Goal: Task Accomplishment & Management: Manage account settings

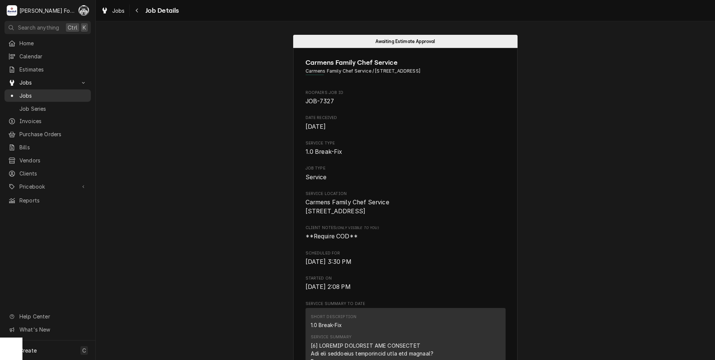
click at [29, 92] on span "Jobs" at bounding box center [53, 96] width 68 height 8
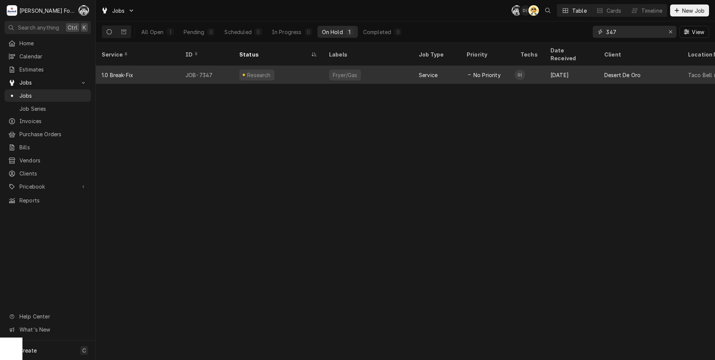
drag, startPoint x: 634, startPoint y: 29, endPoint x: 534, endPoint y: 59, distance: 104.2
click at [539, 56] on div "Jobs C( D( AT Table Cards Timeline New Job All Open 1 Pending 0 Scheduled 0 In …" at bounding box center [405, 180] width 619 height 360
type input "7205"
click at [357, 70] on div "Combi Oven" at bounding box center [348, 75] width 39 height 11
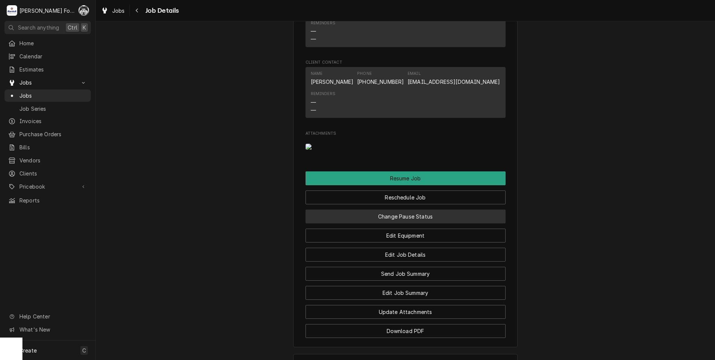
scroll to position [997, 0]
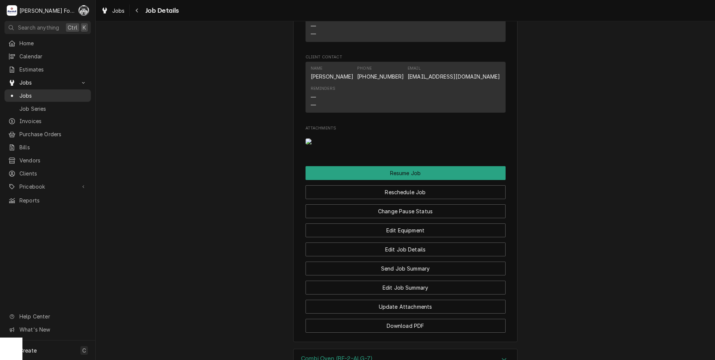
click at [25, 92] on span "Jobs" at bounding box center [53, 96] width 68 height 8
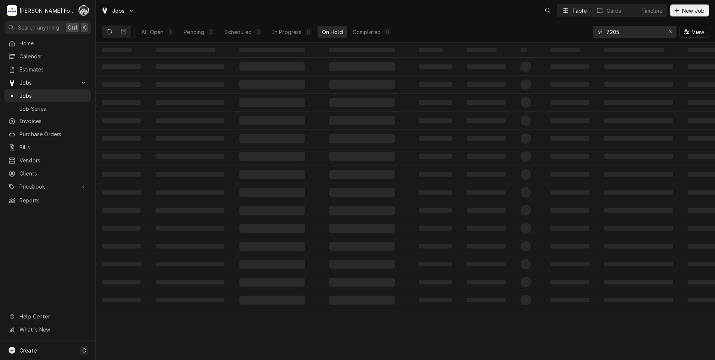
click at [548, 51] on div "Jobs Table Cards Timeline New Job All Open 1 Pending 0 Scheduled 0 In Progress …" at bounding box center [405, 180] width 619 height 360
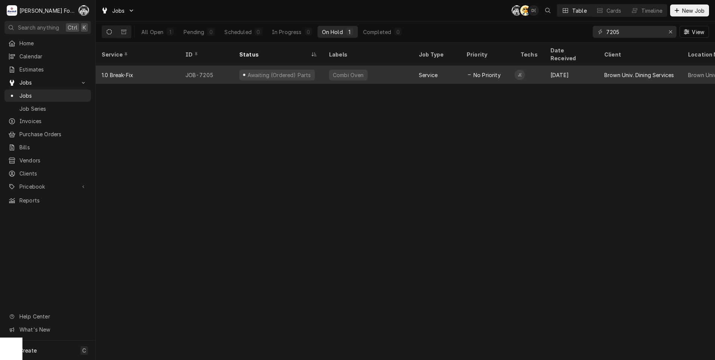
click at [447, 66] on div "Service" at bounding box center [437, 75] width 48 height 18
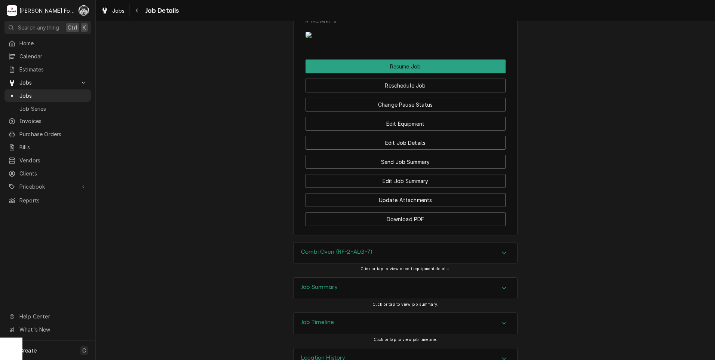
scroll to position [1169, 0]
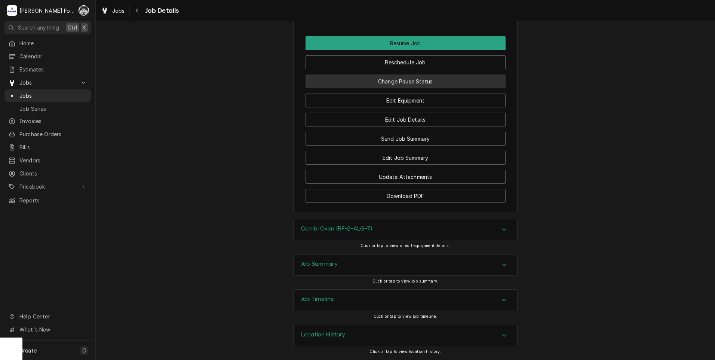
click at [403, 82] on button "Change Pause Status" at bounding box center [405, 81] width 200 height 14
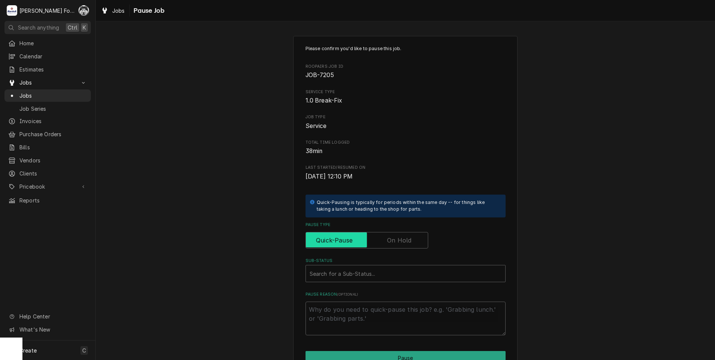
click at [385, 247] on input "Pause Type" at bounding box center [367, 240] width 116 height 16
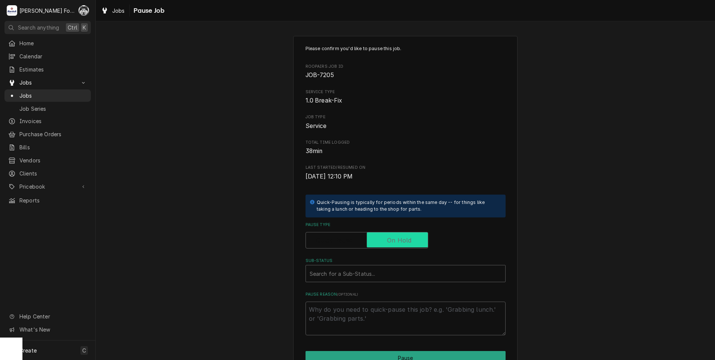
checkbox input "true"
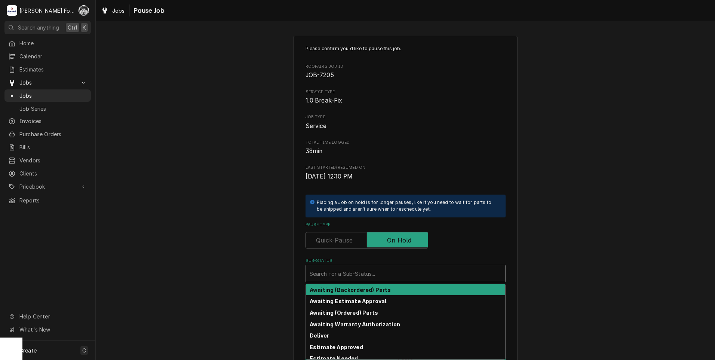
click at [369, 277] on div "Sub-Status" at bounding box center [406, 273] width 192 height 13
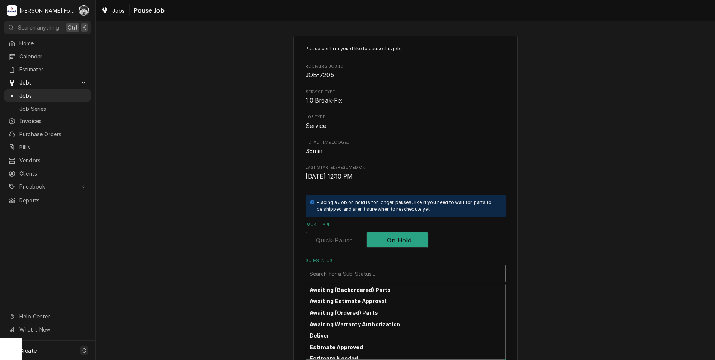
scroll to position [120, 0]
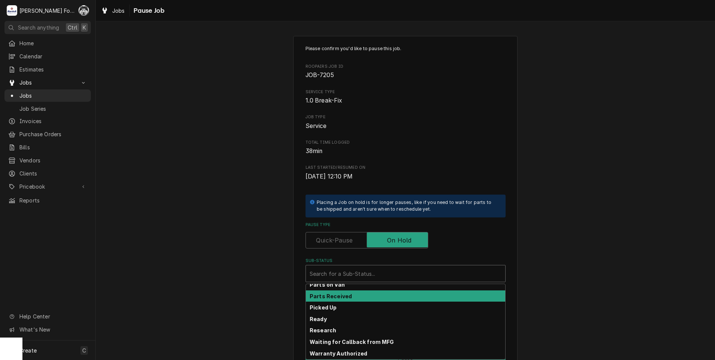
click at [338, 297] on strong "Parts Received" at bounding box center [331, 296] width 42 height 6
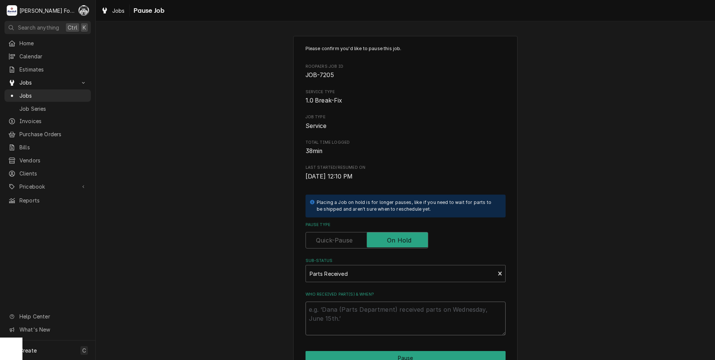
click at [331, 310] on textarea "Who received part(s) & when?" at bounding box center [405, 318] width 200 height 34
type textarea "x"
type textarea "9"
type textarea "x"
type textarea "9/"
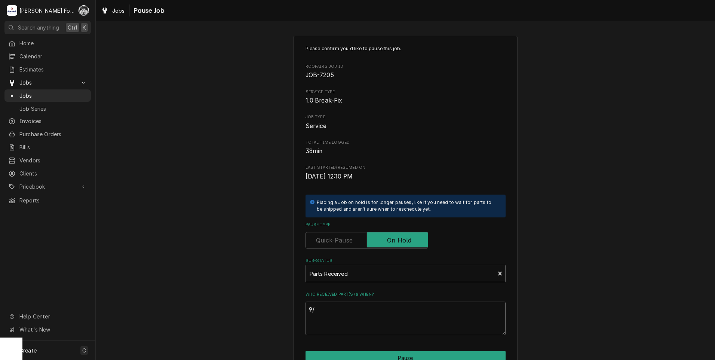
type textarea "x"
type textarea "9/1"
type textarea "x"
type textarea "9/12"
type textarea "x"
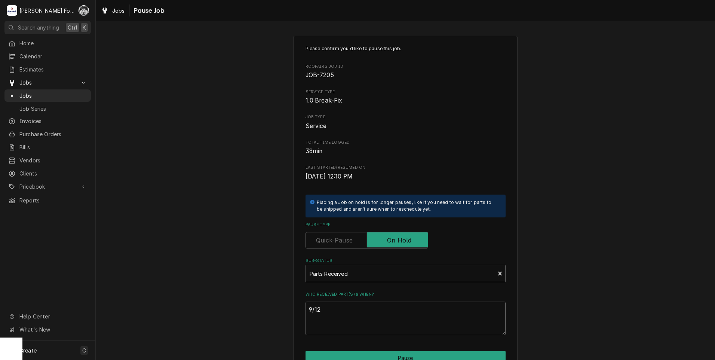
type textarea "9/12/"
type textarea "x"
type textarea "9/12/2"
type textarea "x"
type textarea "9/12/20"
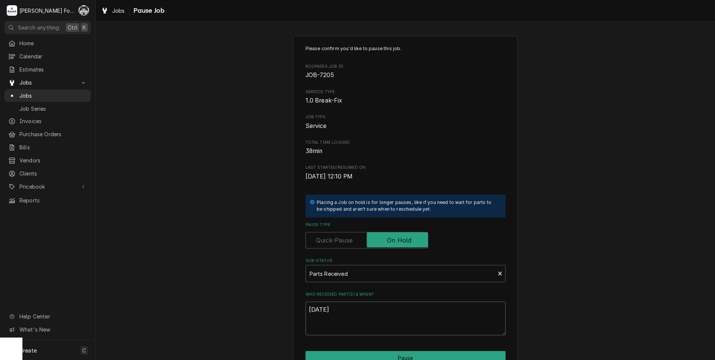
type textarea "x"
type textarea "9/12/202"
type textarea "x"
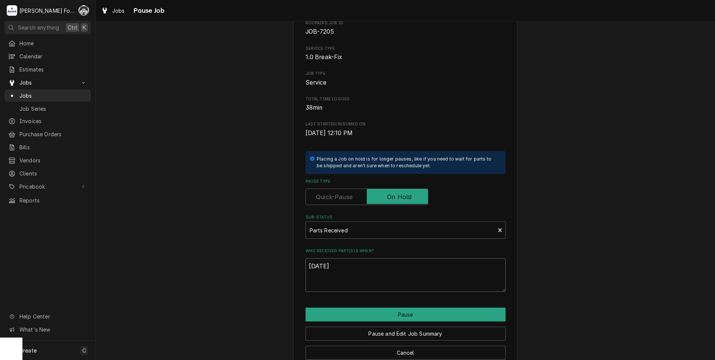
scroll to position [59, 0]
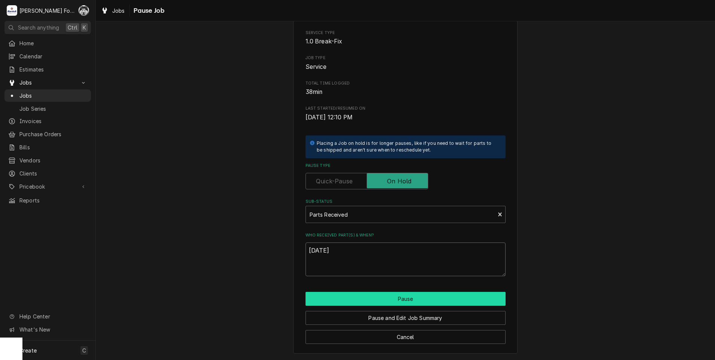
type textarea "9/12/2025"
click at [328, 300] on button "Pause" at bounding box center [405, 299] width 200 height 14
type textarea "x"
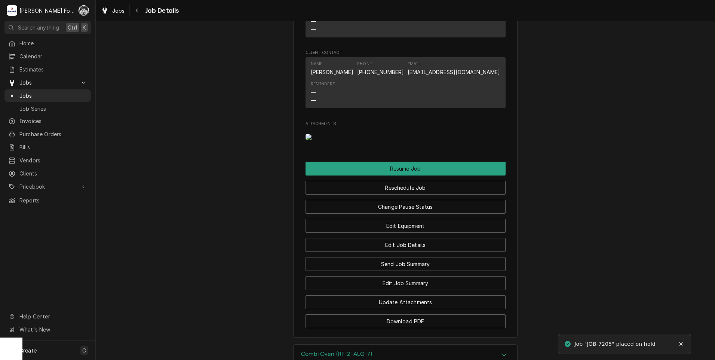
scroll to position [1122, 0]
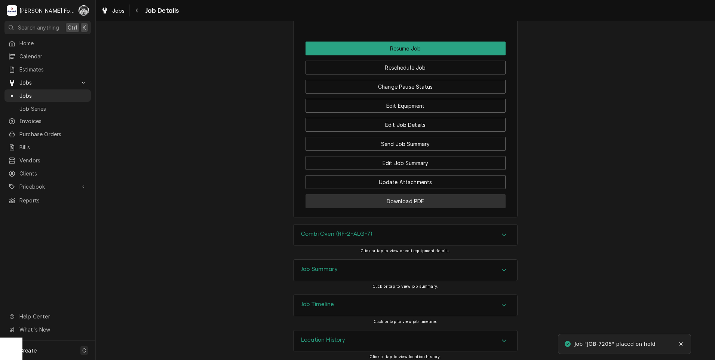
click at [366, 208] on button "Download PDF" at bounding box center [405, 201] width 200 height 14
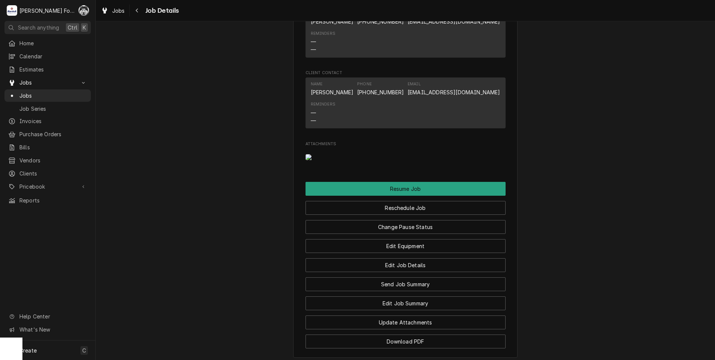
scroll to position [872, 0]
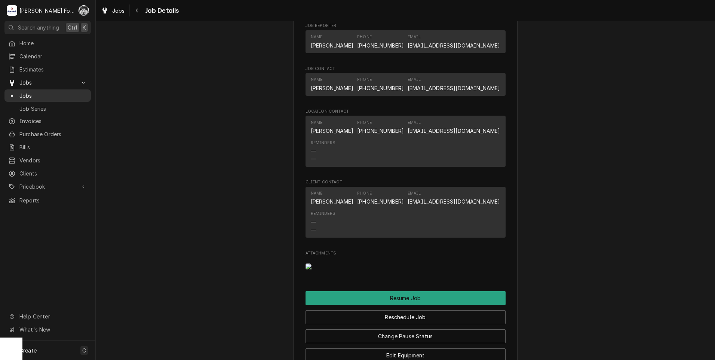
click at [26, 97] on link "Jobs" at bounding box center [47, 95] width 86 height 12
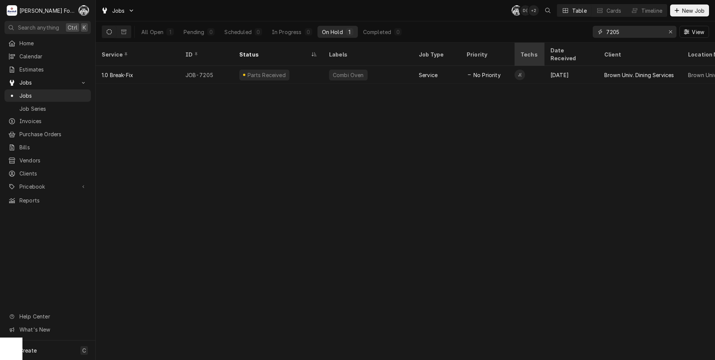
drag, startPoint x: 644, startPoint y: 29, endPoint x: 523, endPoint y: 41, distance: 121.4
click at [519, 44] on div "Jobs C( D( + 2 Table Cards Timeline New Job All Open 1 Pending 0 Scheduled 0 In…" at bounding box center [405, 180] width 619 height 360
type input "7347"
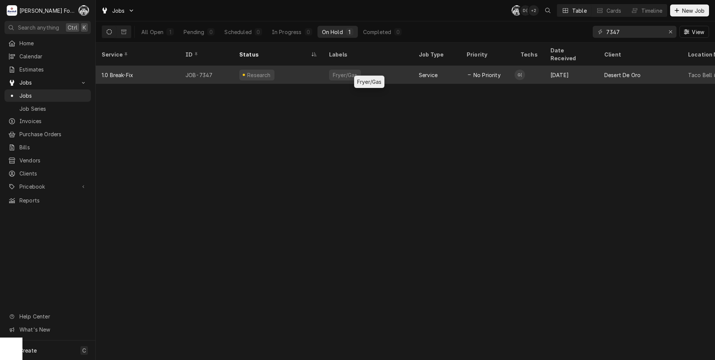
click at [354, 71] on div "Fryer/Gas" at bounding box center [345, 75] width 26 height 8
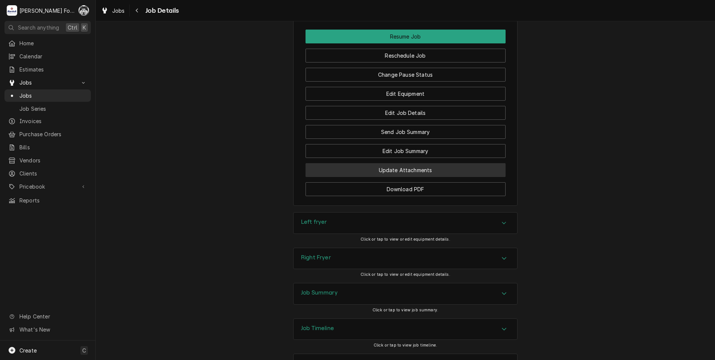
scroll to position [997, 0]
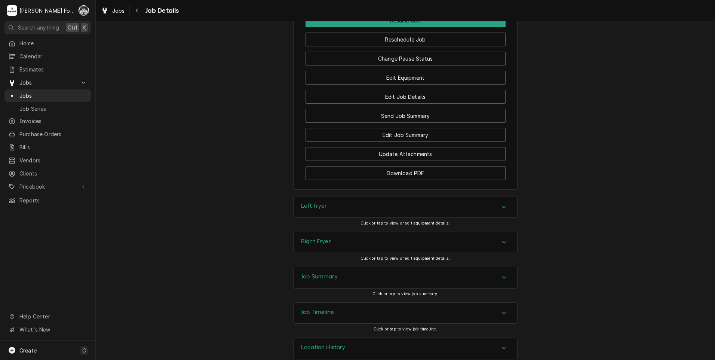
click at [343, 217] on div "Left fryer" at bounding box center [406, 206] width 224 height 21
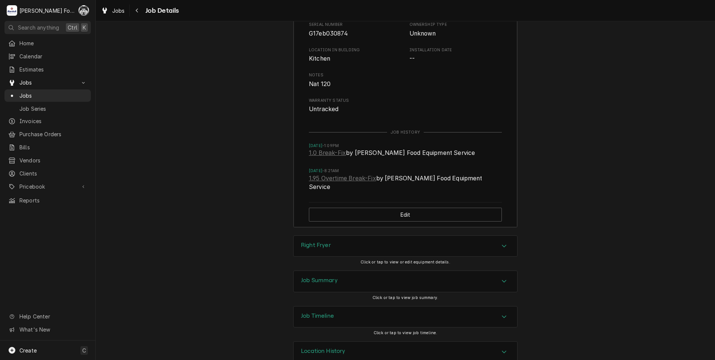
scroll to position [1268, 0]
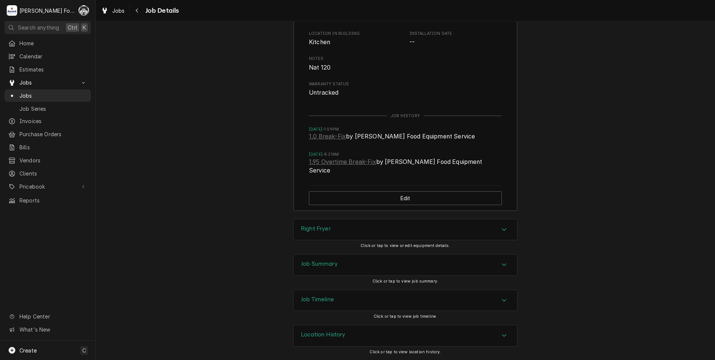
click at [348, 230] on div "Right Fryer" at bounding box center [406, 229] width 224 height 21
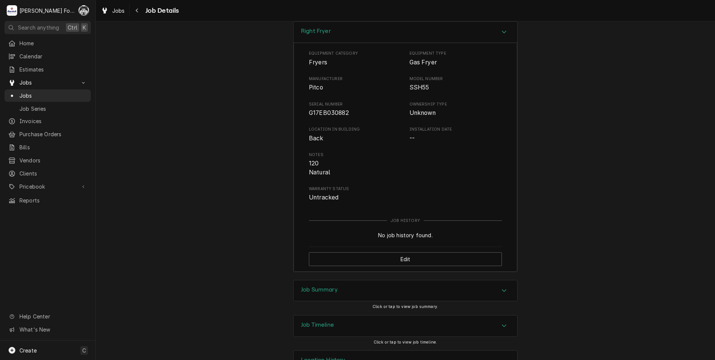
scroll to position [1491, 0]
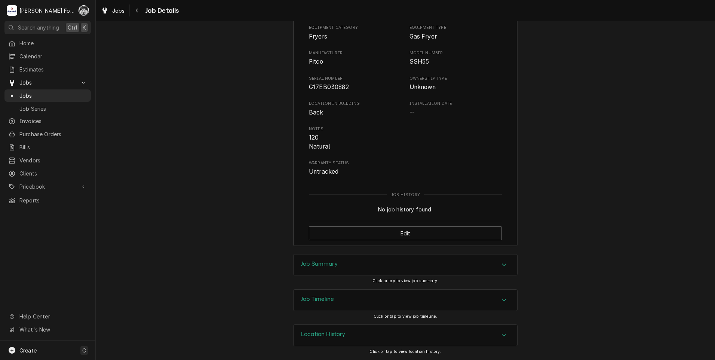
click at [331, 261] on div "Job Summary" at bounding box center [406, 264] width 224 height 21
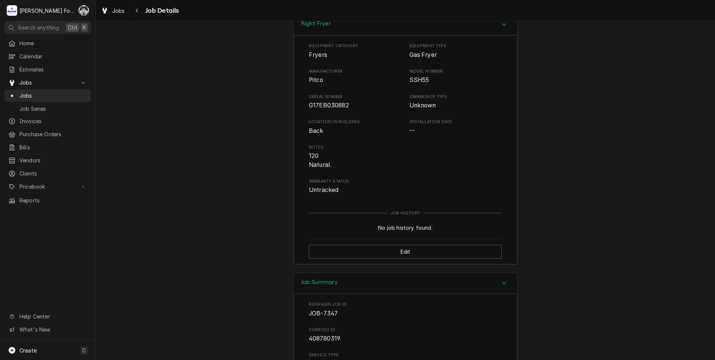
scroll to position [1348, 0]
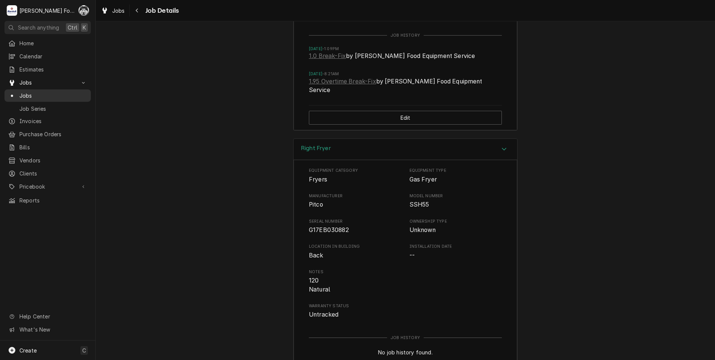
click at [28, 92] on span "Jobs" at bounding box center [53, 96] width 68 height 8
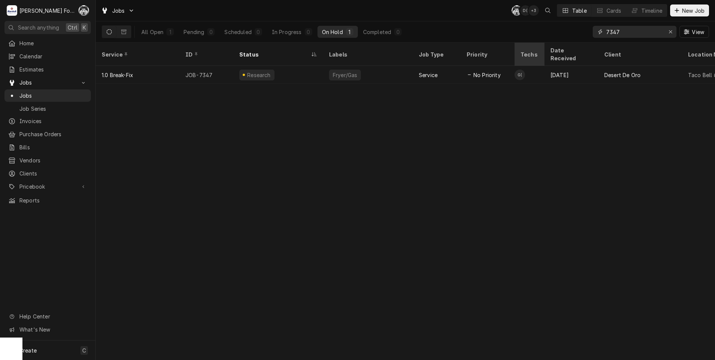
drag, startPoint x: 644, startPoint y: 31, endPoint x: 518, endPoint y: 45, distance: 126.1
click at [518, 45] on div "Jobs C( D( + 3 Table Cards Timeline New Job All Open 1 Pending 0 Scheduled 0 In…" at bounding box center [405, 180] width 619 height 360
type input "p"
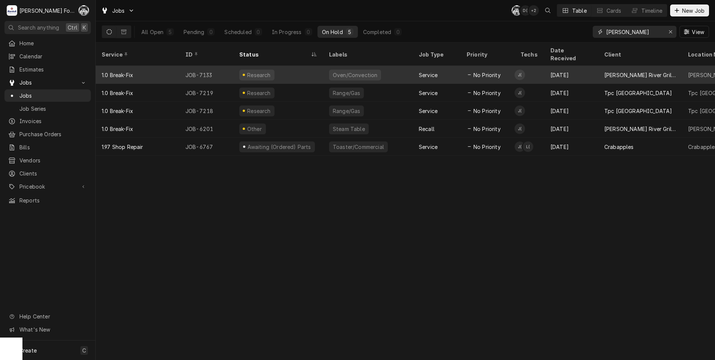
type input "[PERSON_NAME]"
click at [541, 67] on td "J(" at bounding box center [530, 75] width 30 height 18
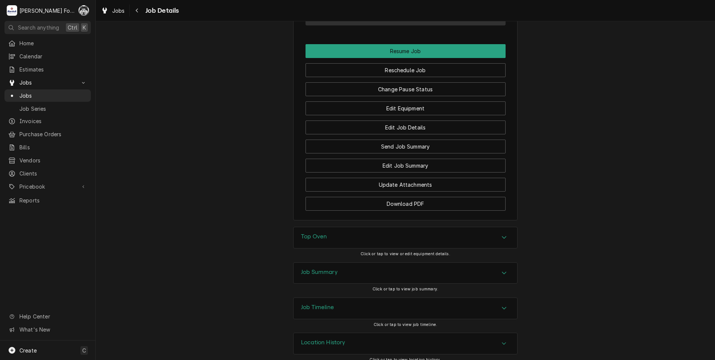
scroll to position [765, 0]
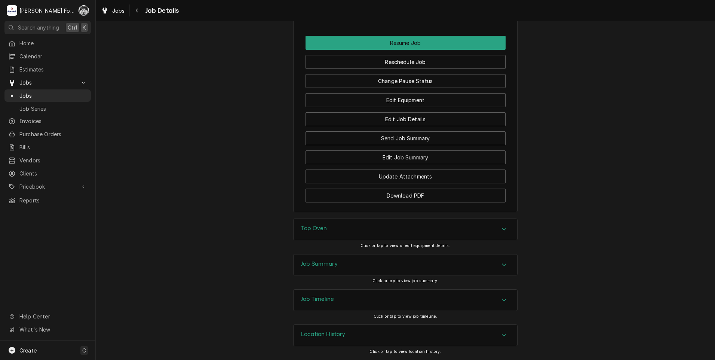
click at [385, 235] on div "Top Oven" at bounding box center [406, 229] width 224 height 21
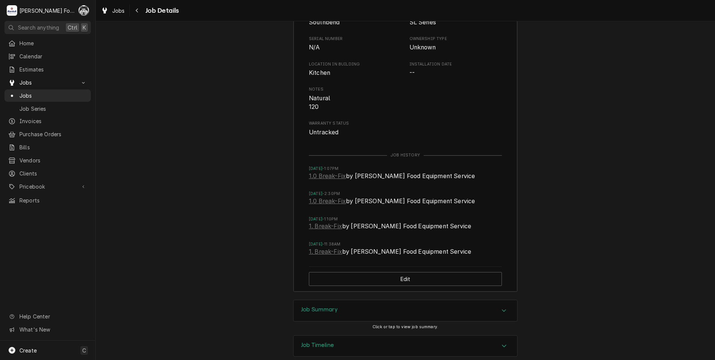
scroll to position [1073, 0]
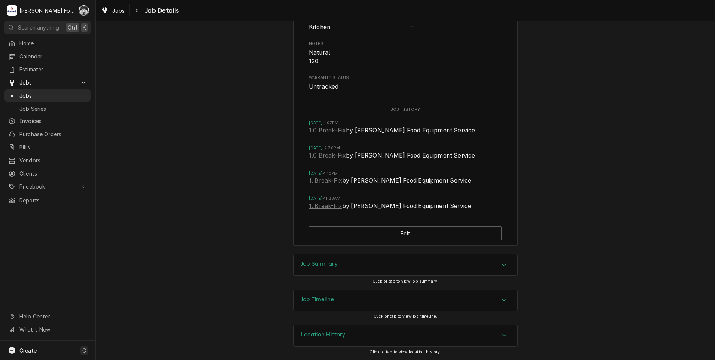
click at [355, 262] on div "Job Summary" at bounding box center [406, 264] width 224 height 21
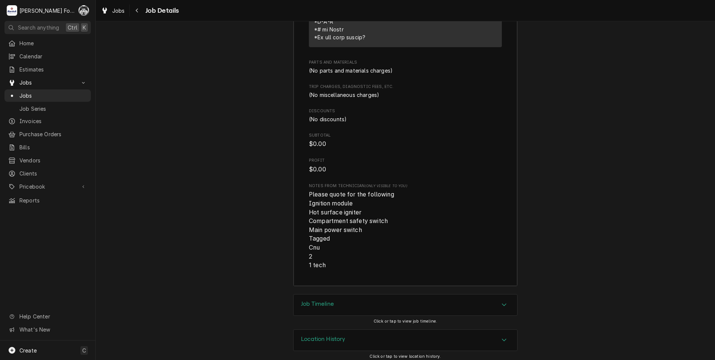
scroll to position [1696, 0]
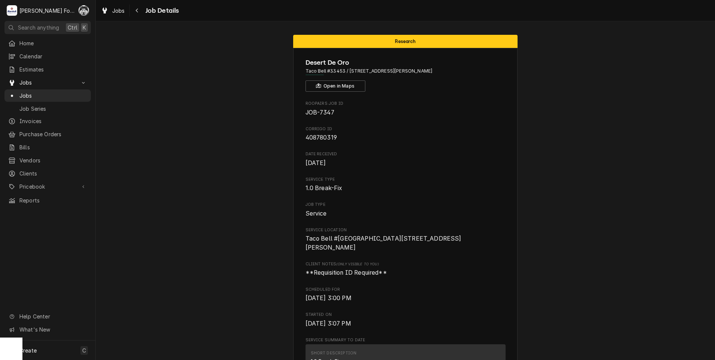
scroll to position [1000, 0]
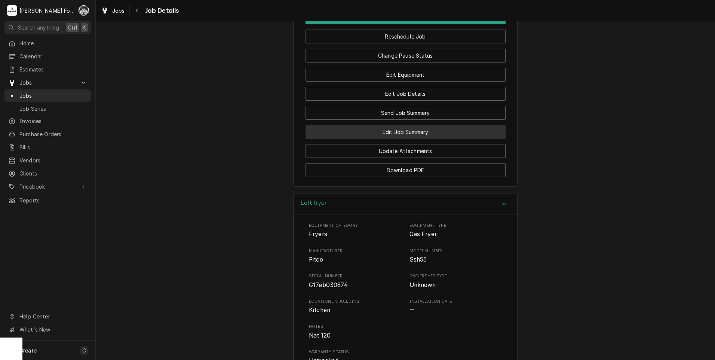
click at [419, 139] on button "Edit Job Summary" at bounding box center [405, 132] width 200 height 14
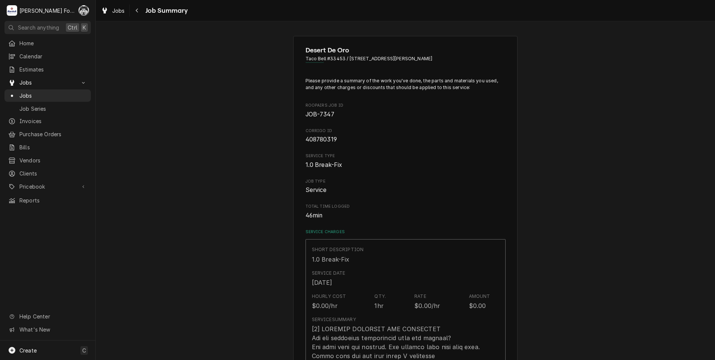
type textarea "x"
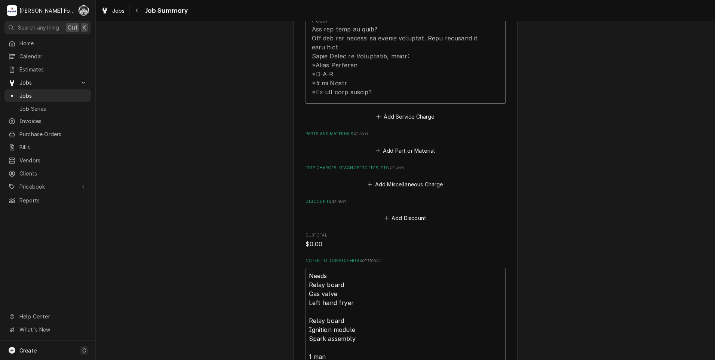
scroll to position [498, 0]
click at [391, 138] on div "Please provide a summary of the work you've done, the parts and materials you u…" at bounding box center [405, 42] width 200 height 926
click at [401, 144] on button "Add Part or Material" at bounding box center [405, 149] width 62 height 10
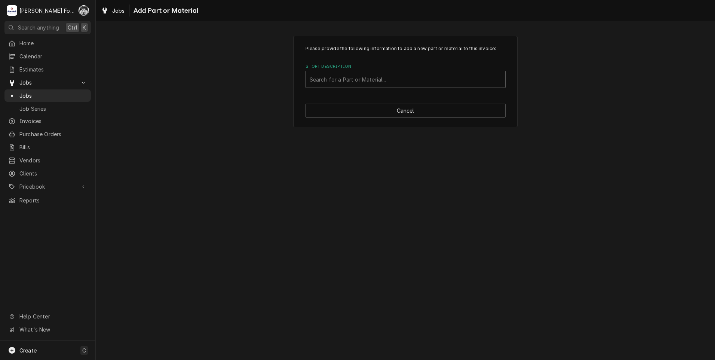
click at [386, 75] on div "Short Description" at bounding box center [406, 79] width 192 height 13
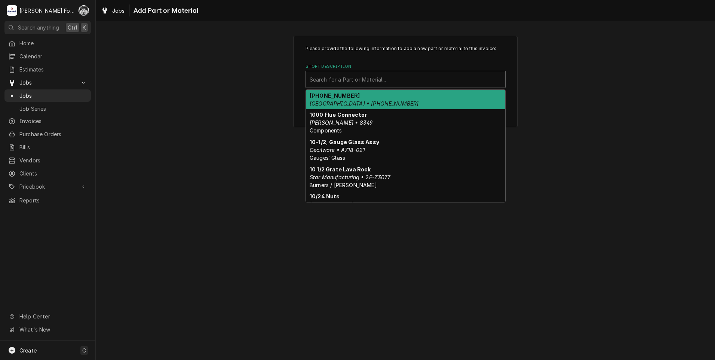
type input "3"
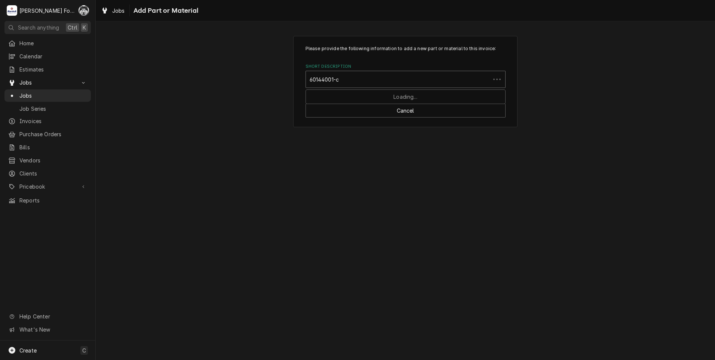
type input "60144001-cl"
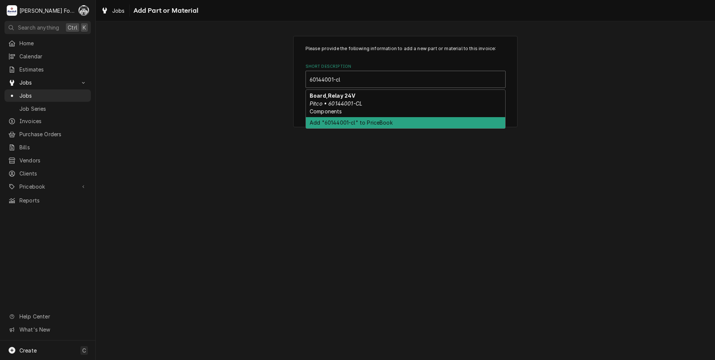
click at [382, 121] on div "Add "60144001-cl" to PriceBook" at bounding box center [405, 123] width 199 height 12
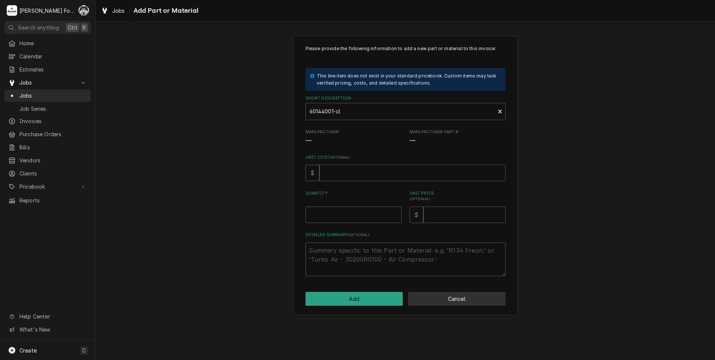
click at [433, 297] on button "Cancel" at bounding box center [457, 299] width 98 height 14
type textarea "x"
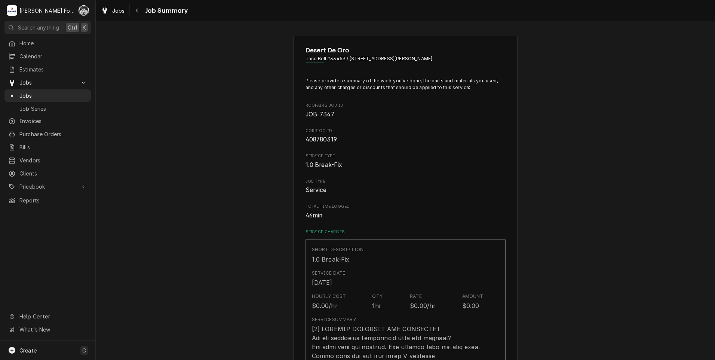
scroll to position [498, 0]
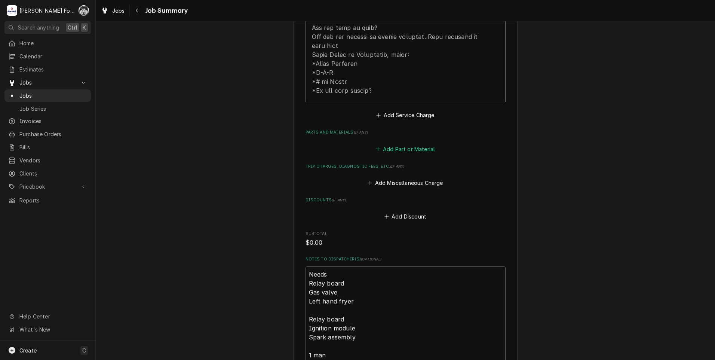
click at [393, 144] on button "Add Part or Material" at bounding box center [405, 149] width 62 height 10
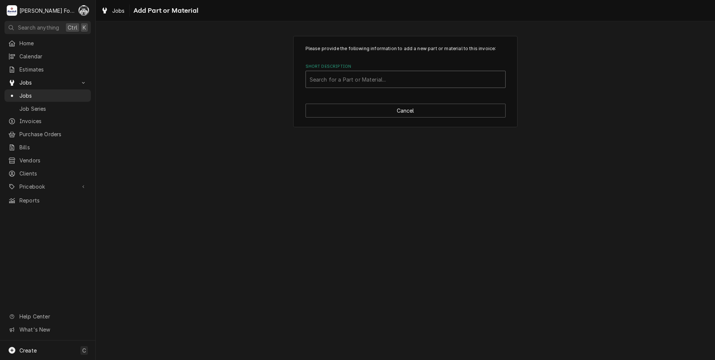
click at [368, 82] on div "Short Description" at bounding box center [406, 79] width 192 height 13
type input "60144001-cl"
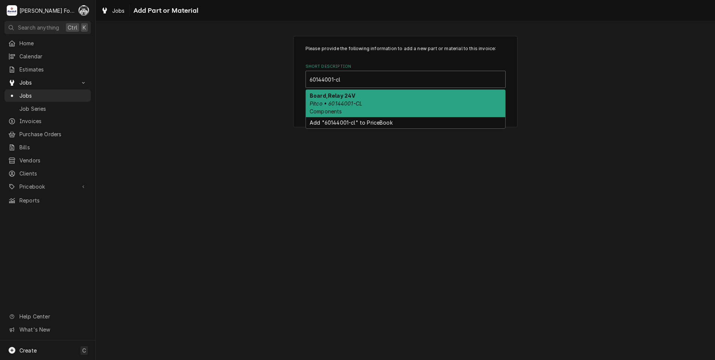
click at [414, 105] on div "Board,Relay 24V Pitco • 60144001-CL Components" at bounding box center [405, 103] width 199 height 27
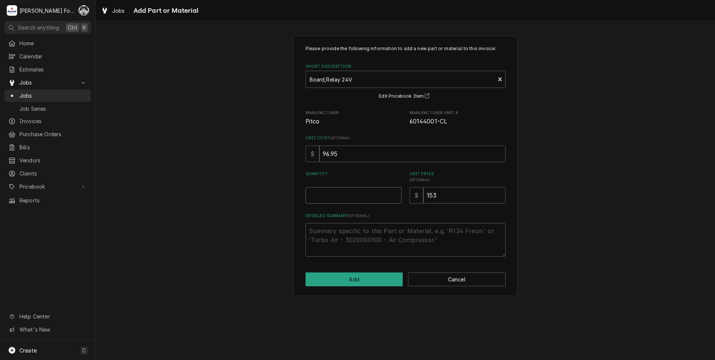
type textarea "x"
type input "0.5"
click at [397, 194] on input "0.5" at bounding box center [353, 195] width 96 height 16
type textarea "x"
type input "1"
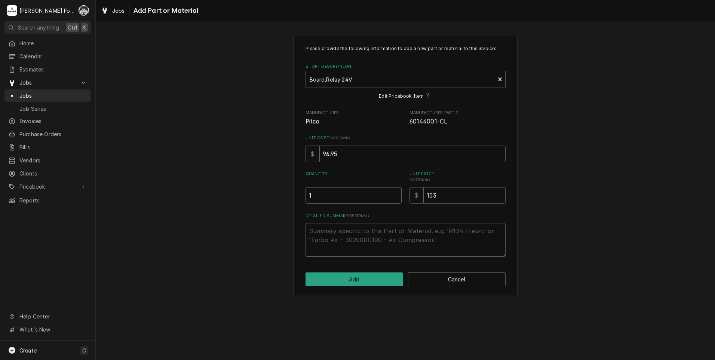
click at [397, 194] on input "1" at bounding box center [353, 195] width 96 height 16
drag, startPoint x: 458, startPoint y: 200, endPoint x: 310, endPoint y: 196, distance: 148.5
click at [321, 204] on div "Please provide the following information to add a new part or material to this …" at bounding box center [405, 150] width 200 height 211
type textarea "x"
type input "1"
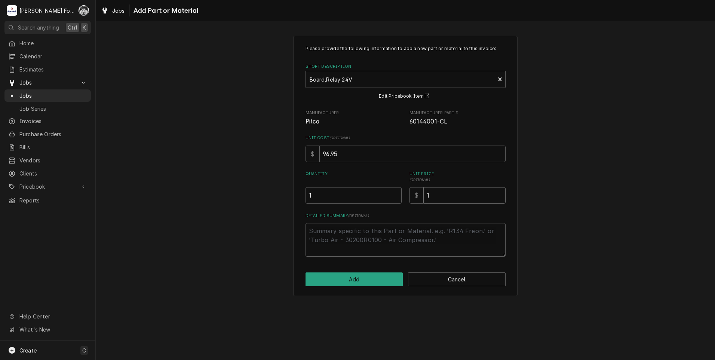
type textarea "x"
type input "19"
type textarea "x"
type input "191"
type textarea "x"
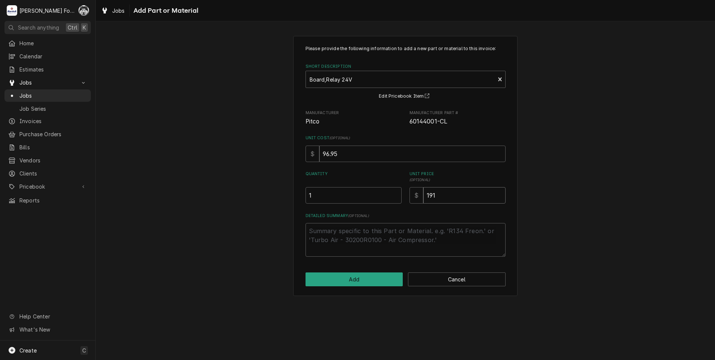
type input "1914"
type textarea "x"
type input "191"
type textarea "x"
type textarea "l"
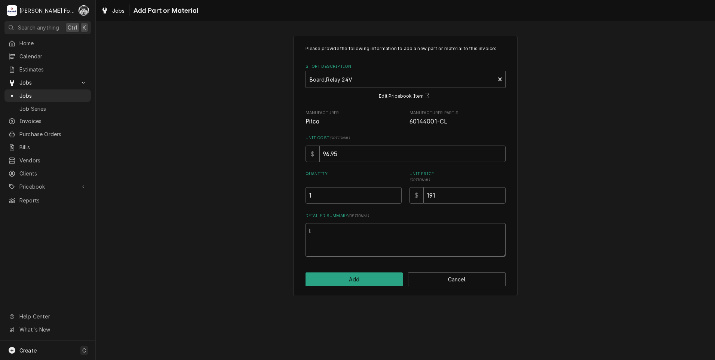
type textarea "x"
type textarea "le"
type textarea "x"
type textarea "lef"
type textarea "x"
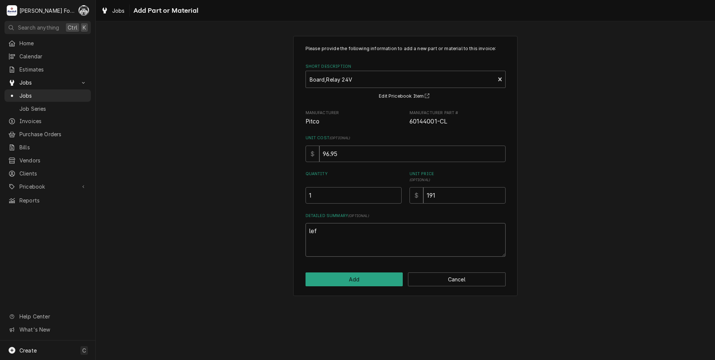
type textarea "left"
type textarea "x"
type textarea "left"
type textarea "x"
type textarea "left f"
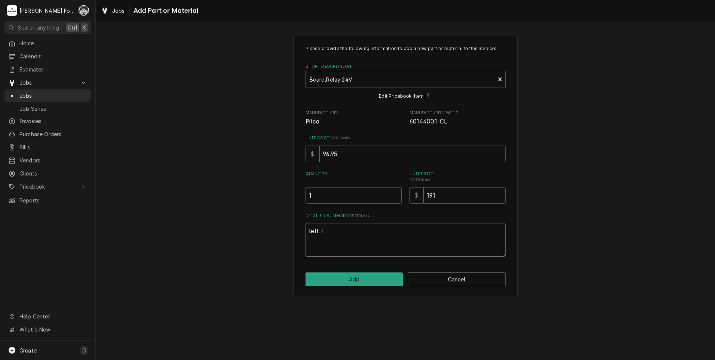
type textarea "x"
type textarea "left fr"
type textarea "x"
type textarea "left fry"
type textarea "x"
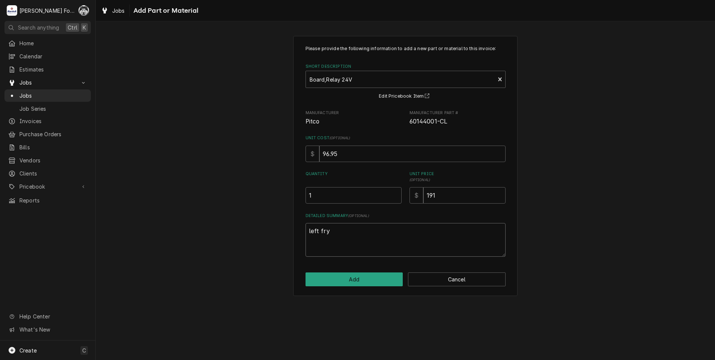
type textarea "left frye"
type textarea "x"
type textarea "left fryer"
drag, startPoint x: 354, startPoint y: 233, endPoint x: 211, endPoint y: 245, distance: 143.7
click at [211, 245] on div "Please provide the following information to add a new part or material to this …" at bounding box center [405, 165] width 619 height 273
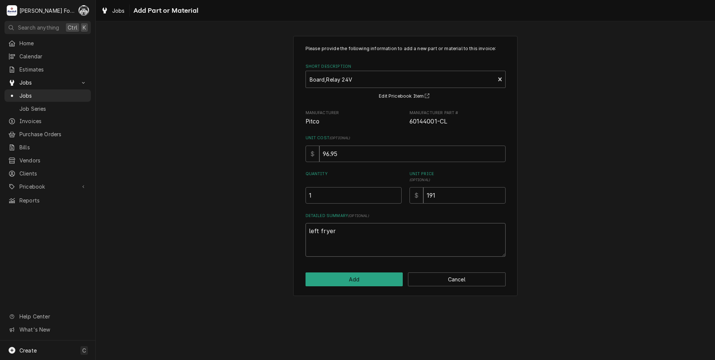
type textarea "x"
type textarea "L"
type textarea "x"
type textarea "LE"
type textarea "x"
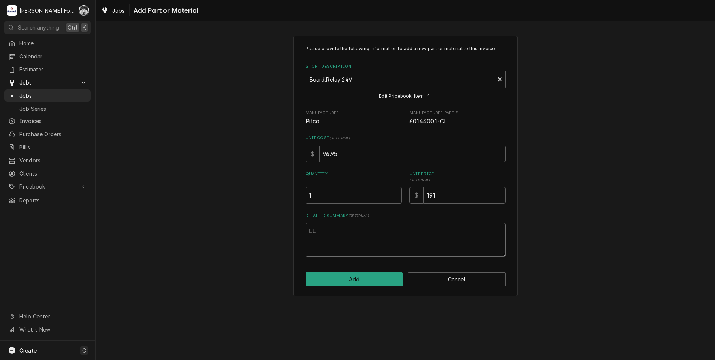
type textarea "LEF"
type textarea "x"
type textarea "LEFT"
type textarea "x"
type textarea "LEFT"
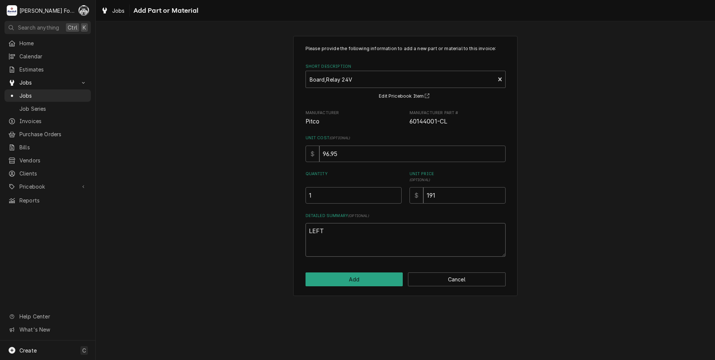
type textarea "x"
type textarea "LEFT F"
type textarea "x"
type textarea "LEFT FR"
type textarea "x"
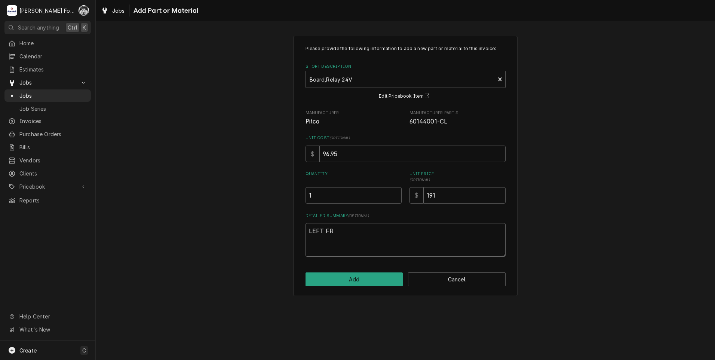
type textarea "LEFT FRY"
type textarea "x"
type textarea "LEFT FRYE"
type textarea "x"
type textarea "LEFT FRYER"
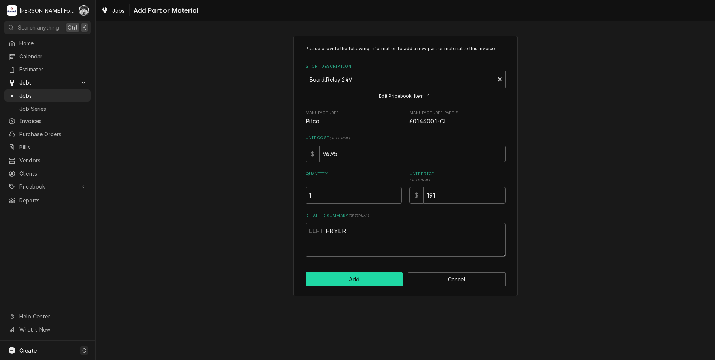
click at [345, 280] on button "Add" at bounding box center [354, 279] width 98 height 14
type textarea "x"
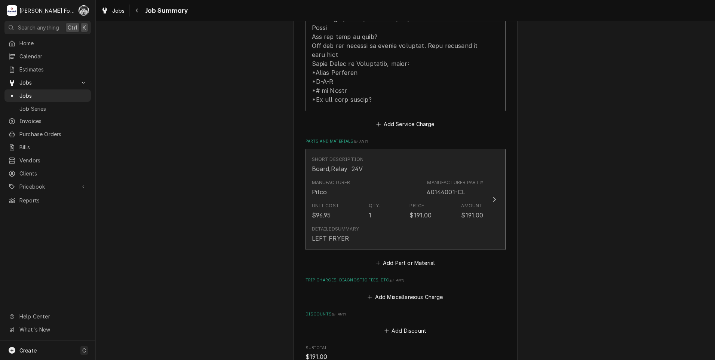
scroll to position [498, 0]
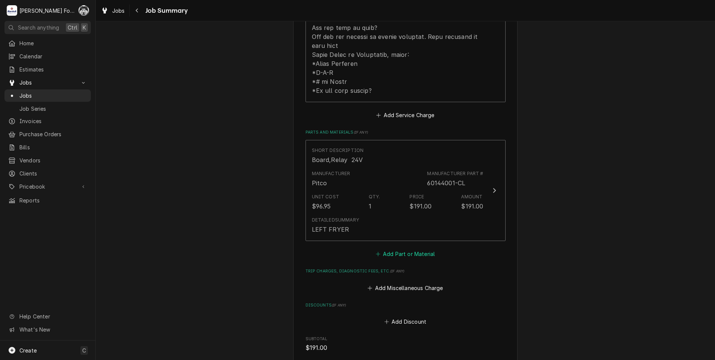
click at [417, 249] on button "Add Part or Material" at bounding box center [405, 254] width 62 height 10
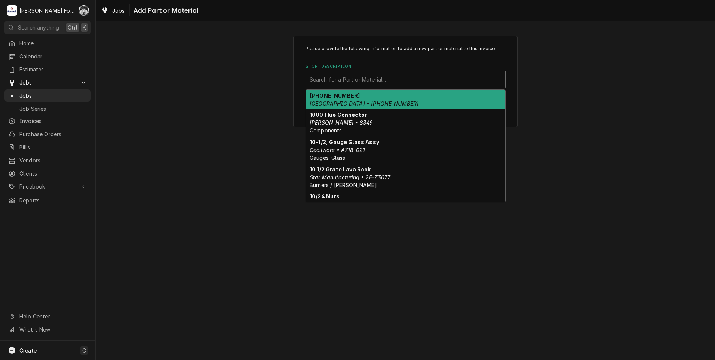
click at [379, 82] on div "Short Description" at bounding box center [406, 79] width 192 height 13
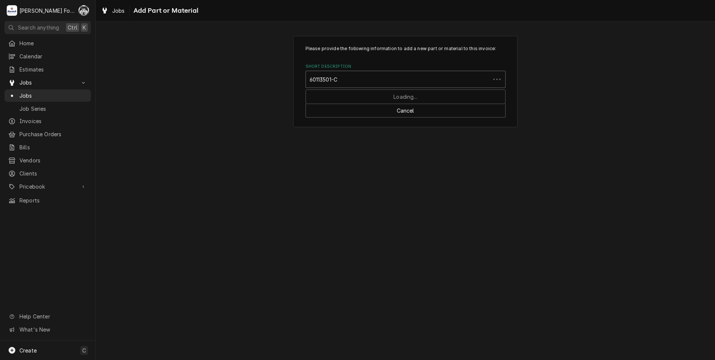
type input "60113501-CL"
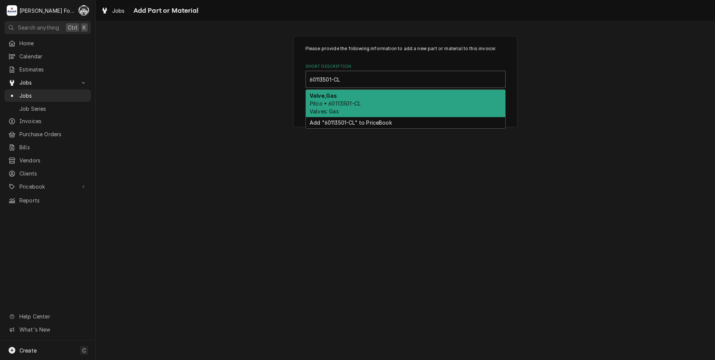
click at [378, 101] on div "Valve,Gas Pitco • 60113501-CL Valves: Gas" at bounding box center [405, 103] width 199 height 27
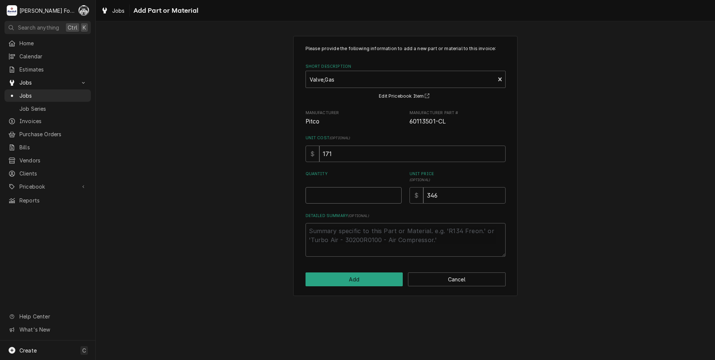
type textarea "x"
type input "0.5"
click at [394, 194] on input "0.5" at bounding box center [353, 195] width 96 height 16
type textarea "x"
type input "1"
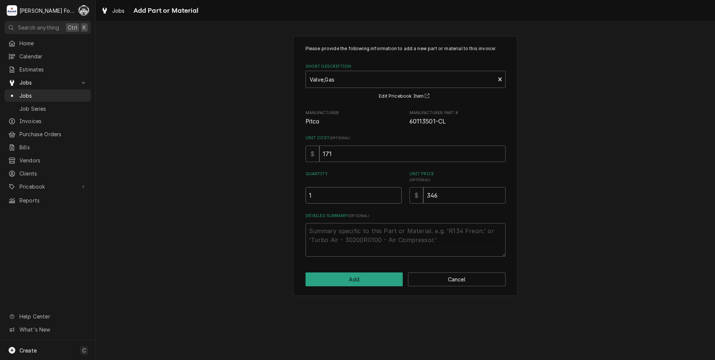
click at [394, 194] on input "1" at bounding box center [353, 195] width 96 height 16
drag, startPoint x: 451, startPoint y: 201, endPoint x: 359, endPoint y: 197, distance: 92.5
click at [365, 201] on div "Quantity 1 Unit Price ( optional ) $ 346" at bounding box center [405, 187] width 200 height 33
type textarea "x"
type input "3"
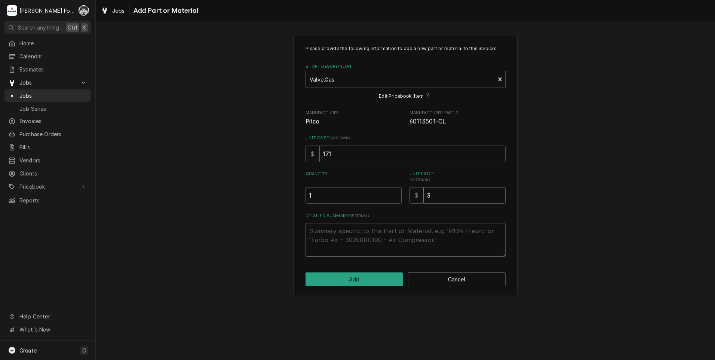
type textarea "x"
type input "36"
type textarea "x"
type input "364"
click at [342, 282] on button "Add" at bounding box center [354, 279] width 98 height 14
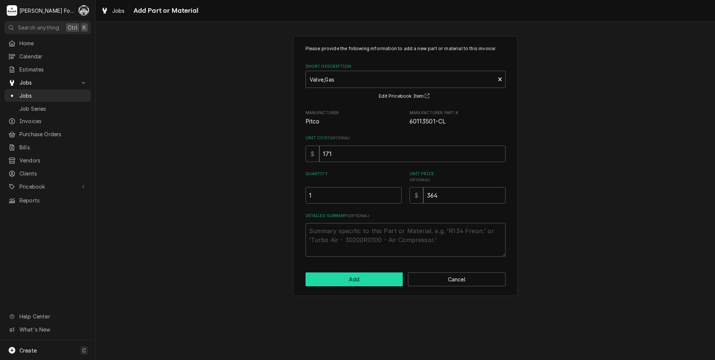
scroll to position [498, 0]
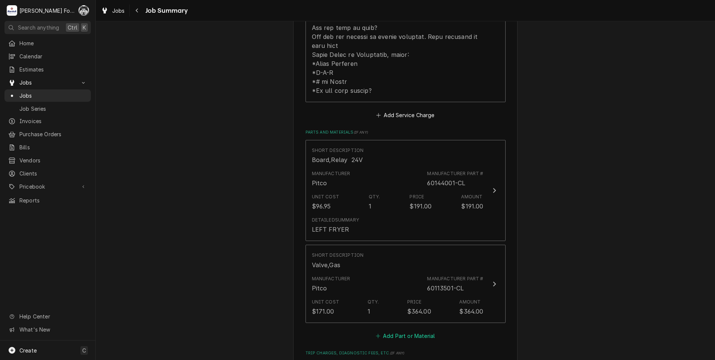
click at [398, 330] on button "Add Part or Material" at bounding box center [405, 335] width 62 height 10
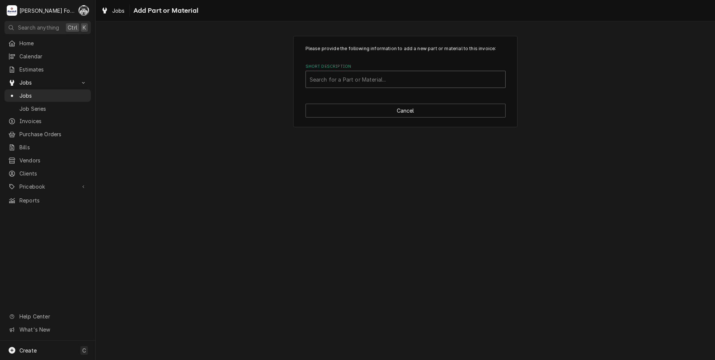
click at [389, 81] on div "Short Description" at bounding box center [406, 79] width 192 height 13
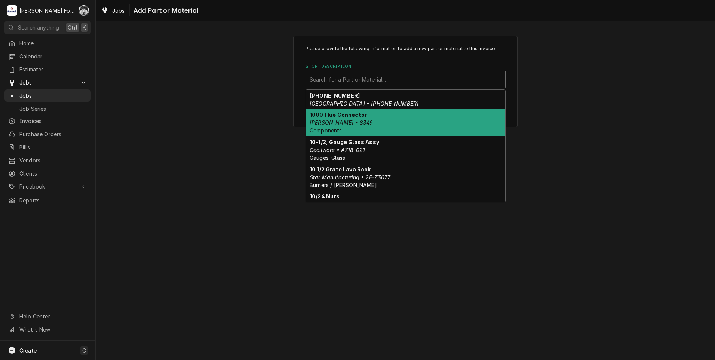
click at [244, 119] on div "Please provide the following information to add a new part or material to this …" at bounding box center [405, 81] width 619 height 104
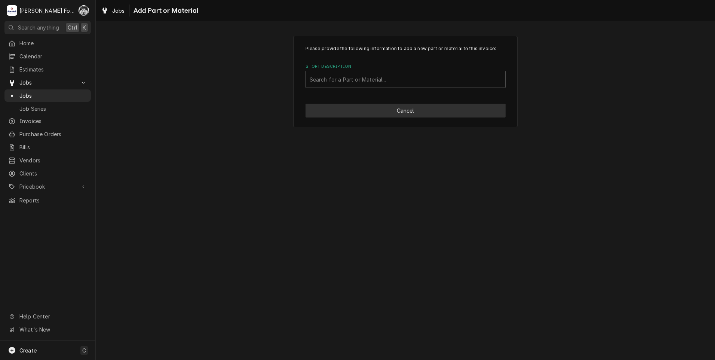
click at [394, 108] on button "Cancel" at bounding box center [405, 111] width 200 height 14
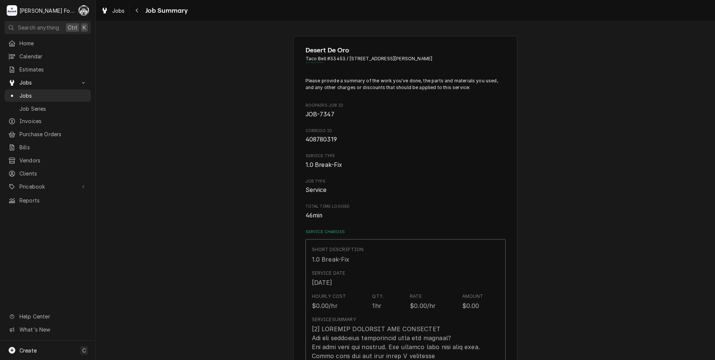
scroll to position [498, 0]
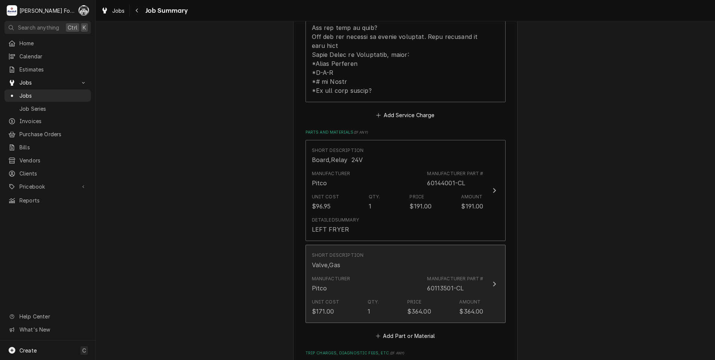
click at [373, 249] on div "Short Description Valve,Gas" at bounding box center [398, 260] width 172 height 23
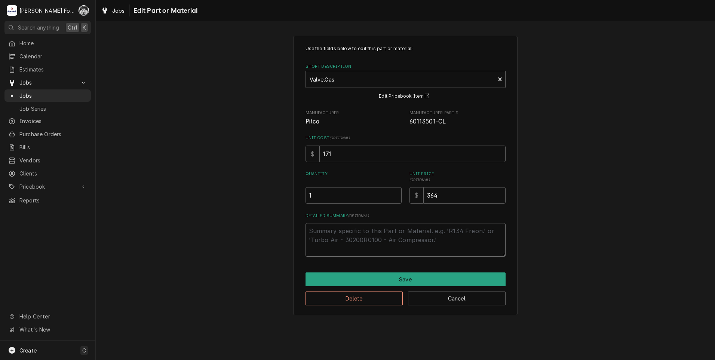
click at [361, 241] on textarea "Detailed Summary ( optional )" at bounding box center [405, 240] width 200 height 34
type textarea "x"
type textarea "L"
type textarea "x"
type textarea "LE"
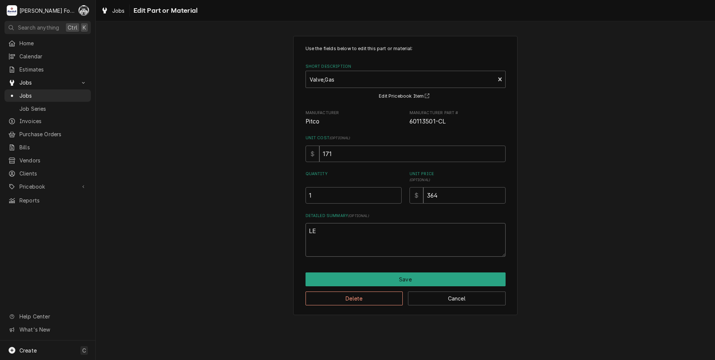
type textarea "x"
type textarea "LEF"
type textarea "x"
type textarea "LEFT"
type textarea "x"
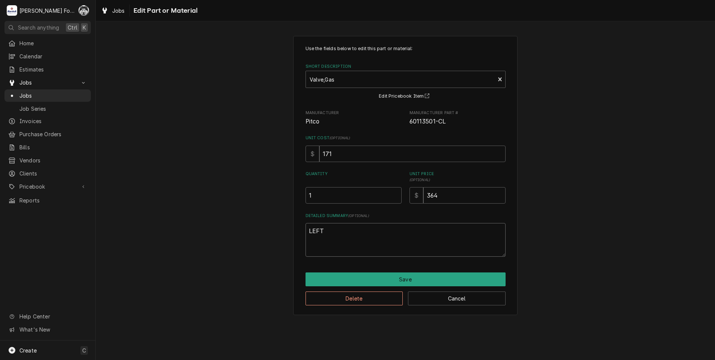
type textarea "LEFT"
type textarea "x"
type textarea "LEFT F"
type textarea "x"
type textarea "LEFT FR"
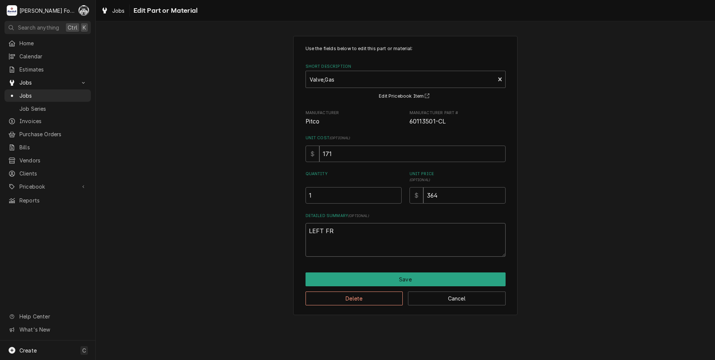
type textarea "x"
type textarea "LEFT FRY"
type textarea "x"
type textarea "LEFT FRYE"
type textarea "x"
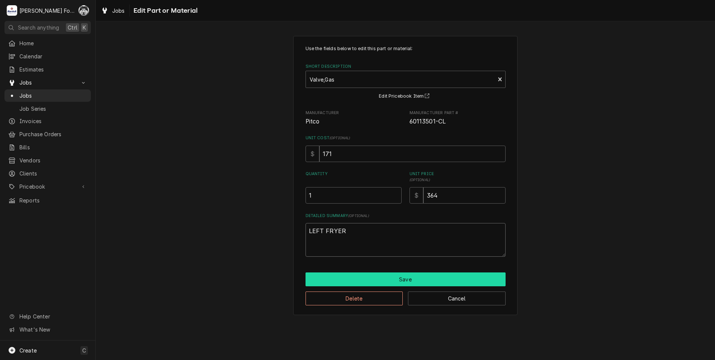
type textarea "LEFT FRYER"
click at [406, 278] on button "Save" at bounding box center [405, 279] width 200 height 14
type textarea "x"
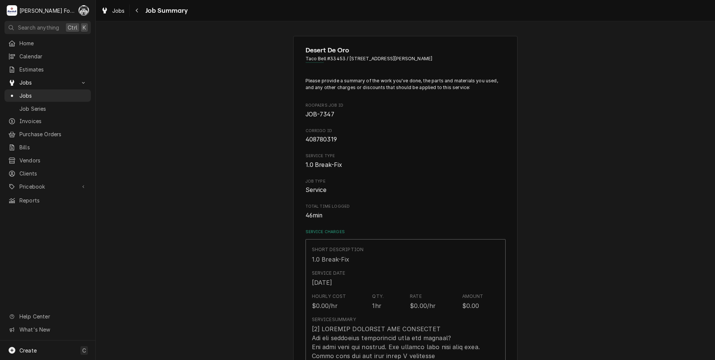
scroll to position [498, 0]
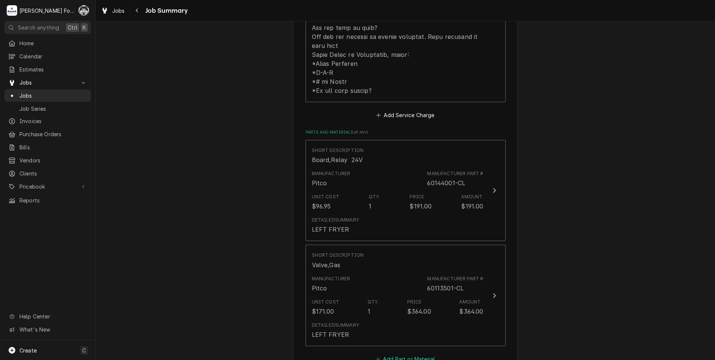
click at [399, 354] on button "Add Part or Material" at bounding box center [405, 359] width 62 height 10
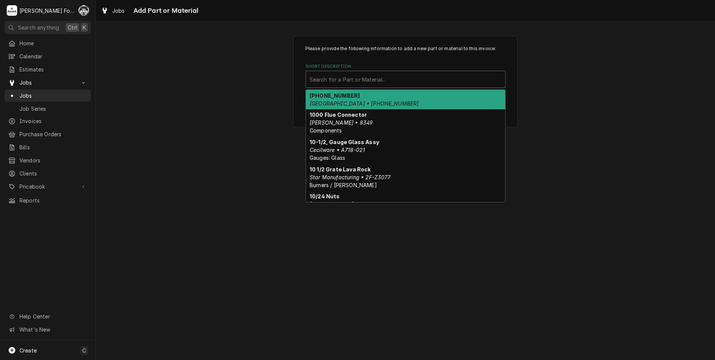
click at [399, 86] on div "Short Description" at bounding box center [406, 79] width 192 height 13
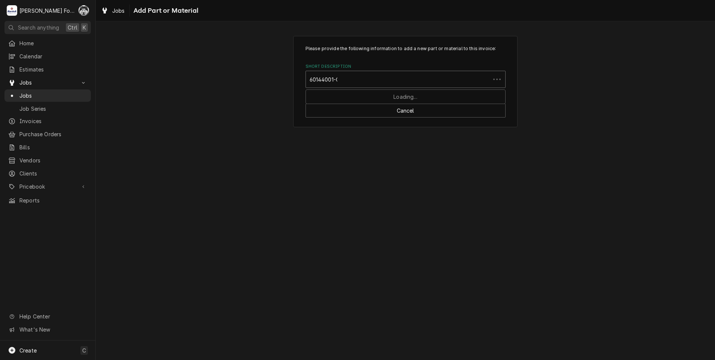
type input "60144001-CL"
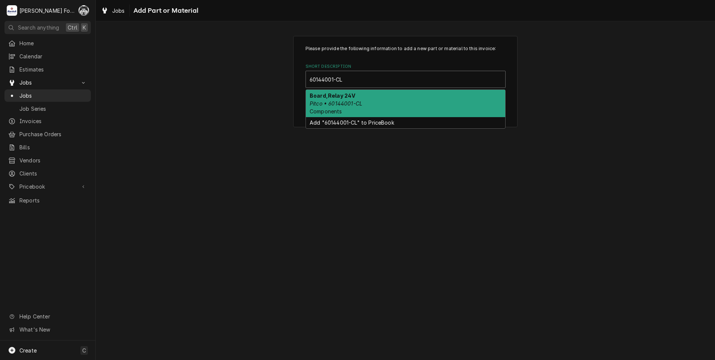
click at [367, 101] on div "Board,Relay 24V Pitco • 60144001-CL Components" at bounding box center [405, 103] width 199 height 27
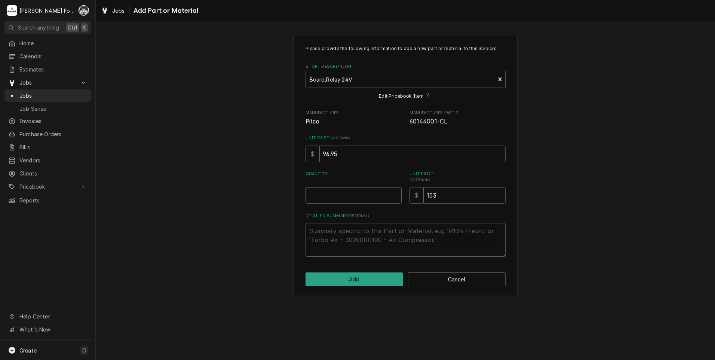
type textarea "x"
type input "0.5"
click at [396, 194] on input "0.5" at bounding box center [353, 195] width 96 height 16
type textarea "x"
type input "1"
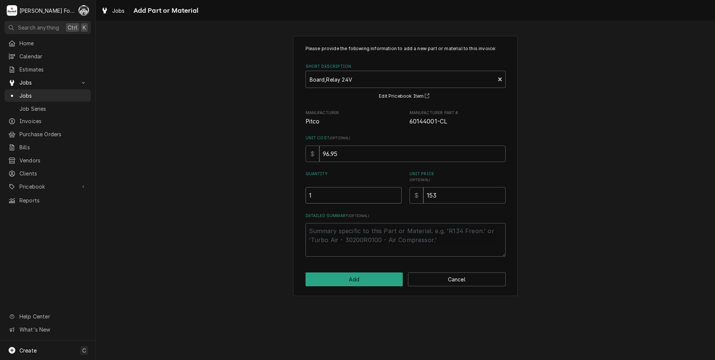
click at [396, 194] on input "1" at bounding box center [353, 195] width 96 height 16
drag, startPoint x: 436, startPoint y: 202, endPoint x: 333, endPoint y: 202, distance: 102.8
click at [349, 205] on div "Please provide the following information to add a new part or material to this …" at bounding box center [405, 150] width 200 height 211
type textarea "x"
type input "1"
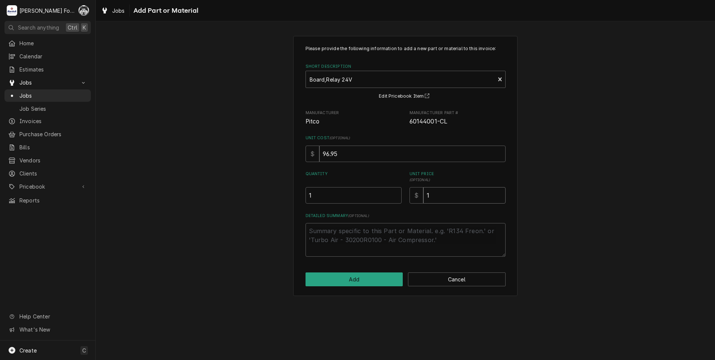
type textarea "x"
type input "19"
type textarea "x"
type input "191"
click at [353, 237] on textarea "Detailed Summary ( optional )" at bounding box center [405, 240] width 200 height 34
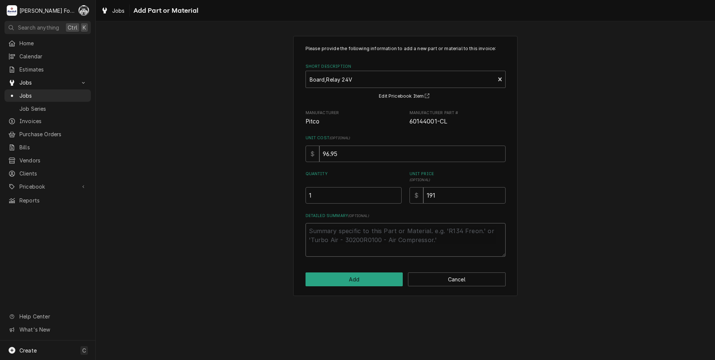
type textarea "x"
type textarea "R"
type textarea "x"
type textarea "RI"
type textarea "x"
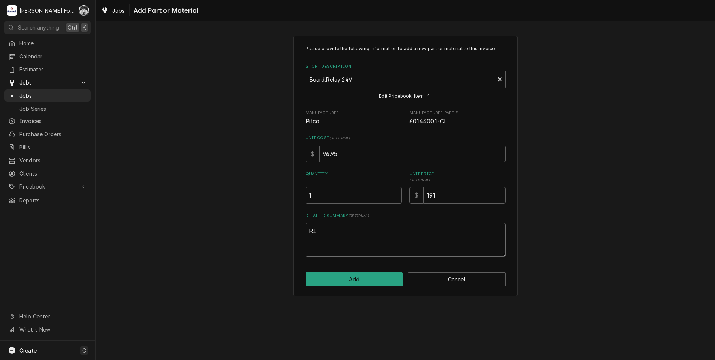
type textarea "RIG"
type textarea "x"
type textarea "RIGH"
type textarea "x"
type textarea "RIGHT"
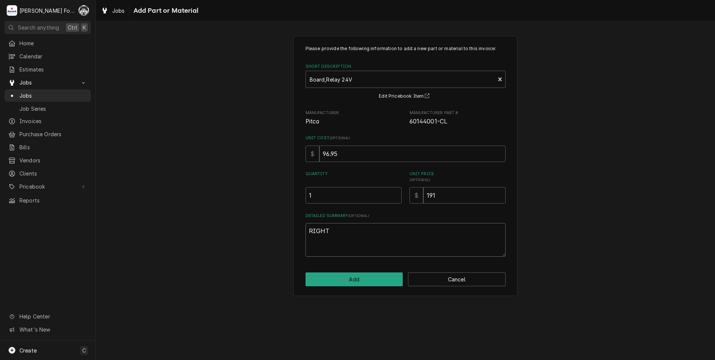
type textarea "x"
type textarea "RIGHT"
type textarea "x"
type textarea "RIGHT F"
type textarea "x"
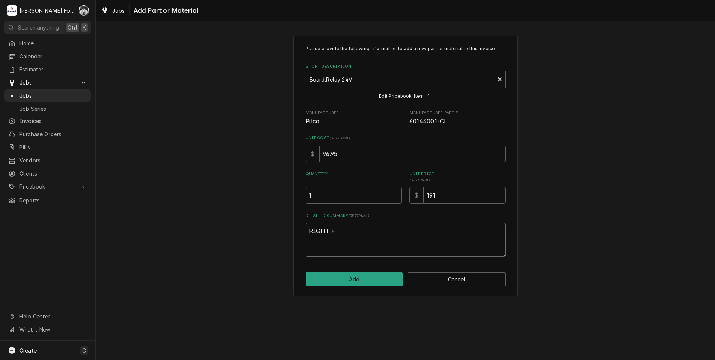
type textarea "RIGHT FR"
type textarea "x"
type textarea "RIGHT FRY"
type textarea "x"
type textarea "RIGHT FRYE"
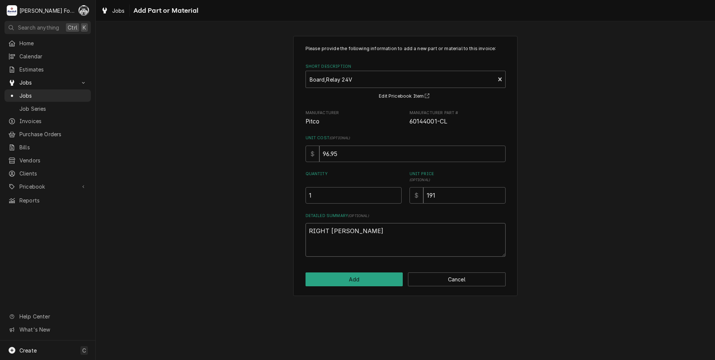
type textarea "x"
type textarea "RIGHT FRYER"
click at [358, 281] on button "Add" at bounding box center [354, 279] width 98 height 14
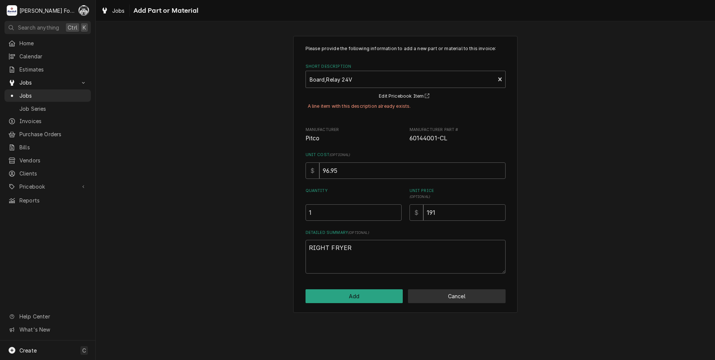
click at [461, 295] on button "Cancel" at bounding box center [457, 296] width 98 height 14
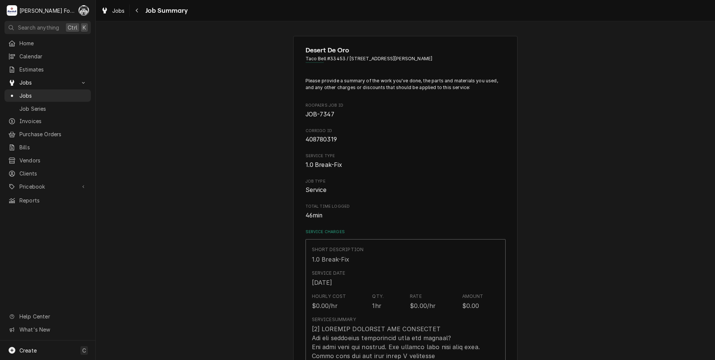
scroll to position [498, 0]
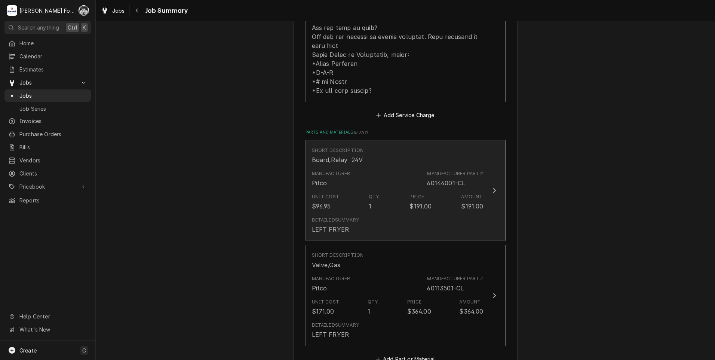
click at [387, 190] on div "Unit Cost $96.95 Qty. 1 Price $191.00 Amount $191.00" at bounding box center [398, 201] width 172 height 23
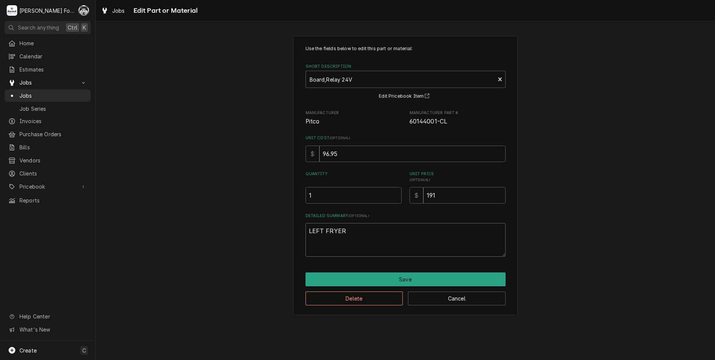
click at [369, 239] on textarea "LEFT FRYER" at bounding box center [405, 240] width 200 height 34
type textarea "x"
type textarea "LEFT FRYER/"
type textarea "x"
type textarea "LEFT FRYER/R"
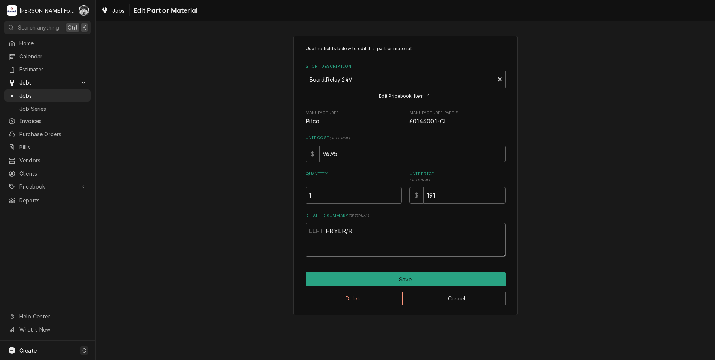
type textarea "x"
type textarea "LEFT FRYER/RT"
type textarea "x"
type textarea "LEFT FRYER/RT"
type textarea "x"
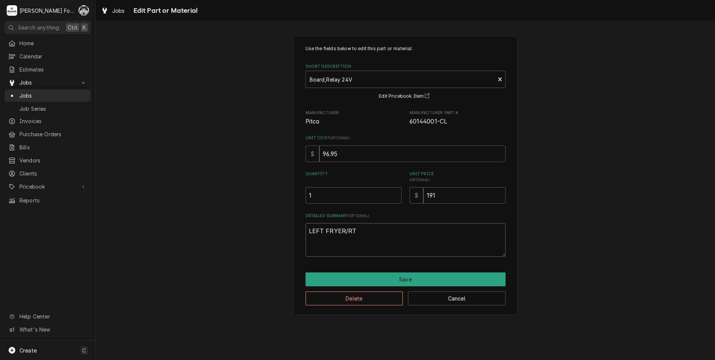
type textarea "LEFT FRYER/RT F"
type textarea "x"
type textarea "LEFT FRYER/RT FR"
type textarea "x"
type textarea "LEFT FRYER/RT FRY"
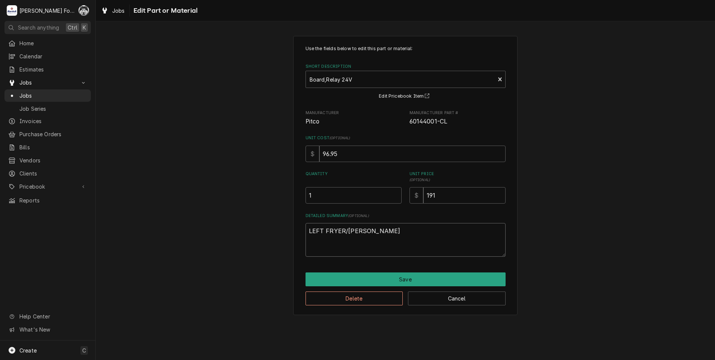
type textarea "x"
type textarea "LEFT FRYER/RT FRYE"
type textarea "x"
type textarea "LEFT FRYER/RT FRYER"
type textarea "x"
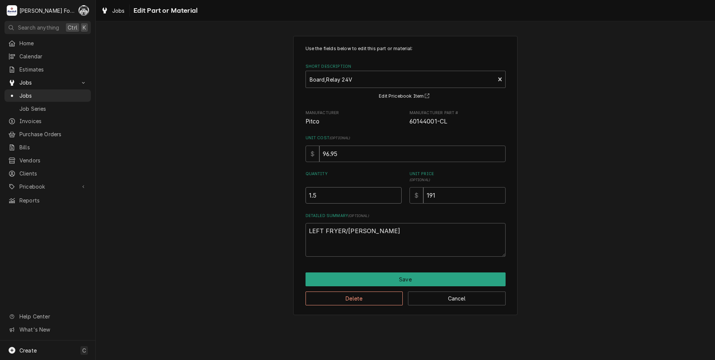
type input "1.5"
click at [396, 194] on input "1.5" at bounding box center [353, 195] width 96 height 16
type textarea "x"
type input "2"
click at [396, 194] on input "2" at bounding box center [353, 195] width 96 height 16
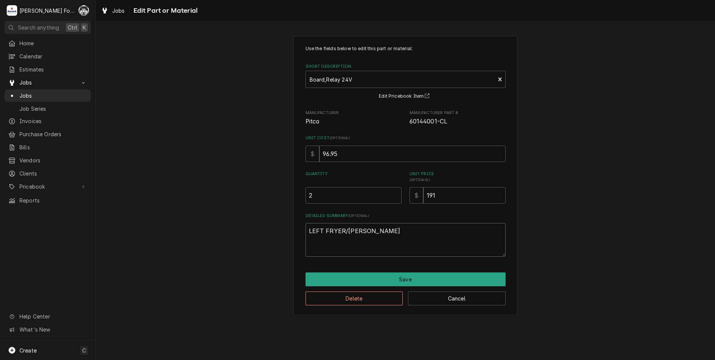
click at [352, 232] on textarea "LEFT FRYER/RT FRYER" at bounding box center [405, 240] width 200 height 34
click at [353, 233] on textarea "LEFT FRYER/RT FRYER" at bounding box center [405, 240] width 200 height 34
click at [349, 230] on textarea "LEFT FRYER/RT FRYER" at bounding box center [405, 240] width 200 height 34
type textarea "x"
type textarea "LEFT FRYER/RIT FRYER"
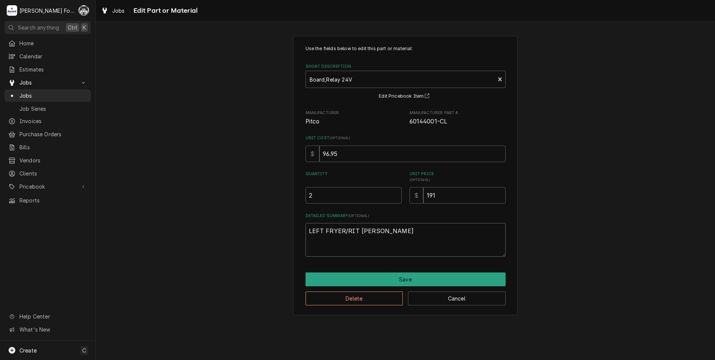
type textarea "x"
type textarea "LEFT FRYER/RIGT FRYER"
type textarea "x"
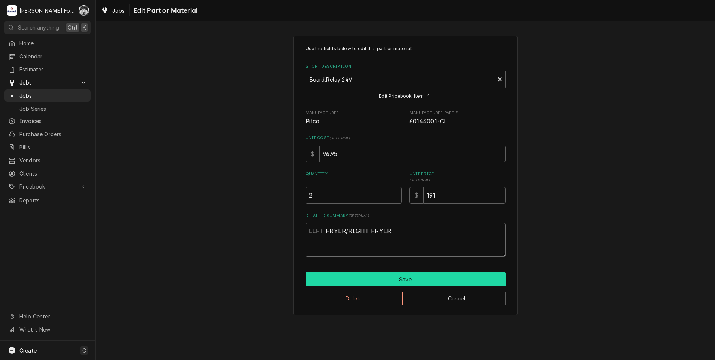
type textarea "LEFT FRYER/RIGHT FRYER"
click at [388, 278] on button "Save" at bounding box center [405, 279] width 200 height 14
type textarea "x"
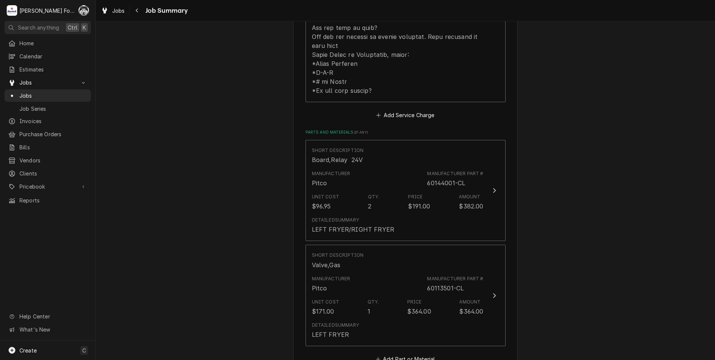
click at [391, 348] on div "Please provide a summary of the work you've done, the parts and materials you u…" at bounding box center [405, 147] width 200 height 1136
click at [394, 354] on button "Add Part or Material" at bounding box center [405, 359] width 62 height 10
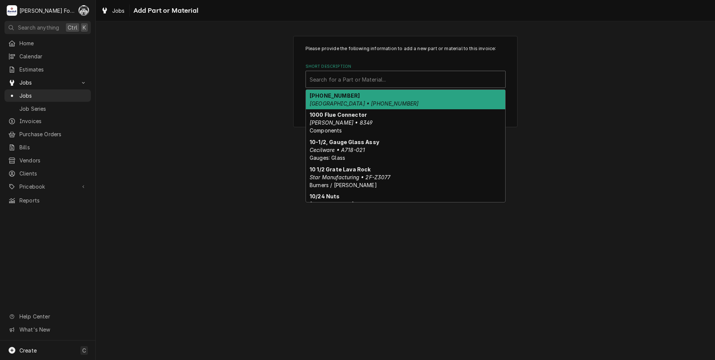
click at [412, 80] on div "Short Description" at bounding box center [406, 79] width 192 height 13
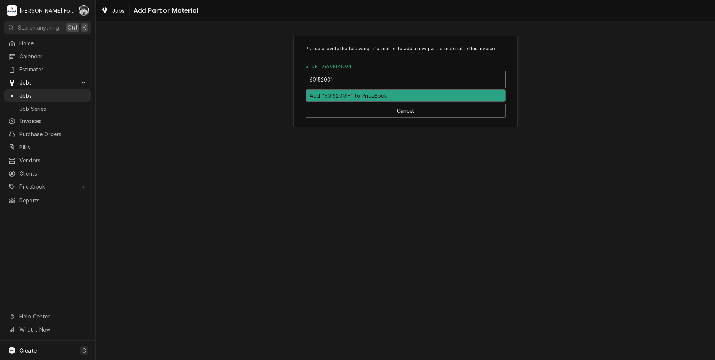
type input "60152001-"
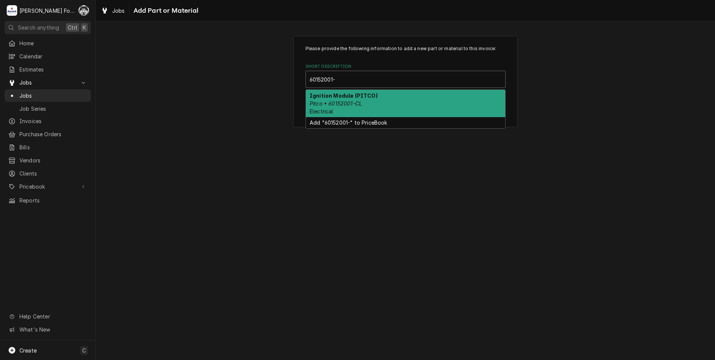
click at [373, 102] on div "Ignition Module (PITCO) Pitco • 60152001-CL Electrical" at bounding box center [405, 103] width 199 height 27
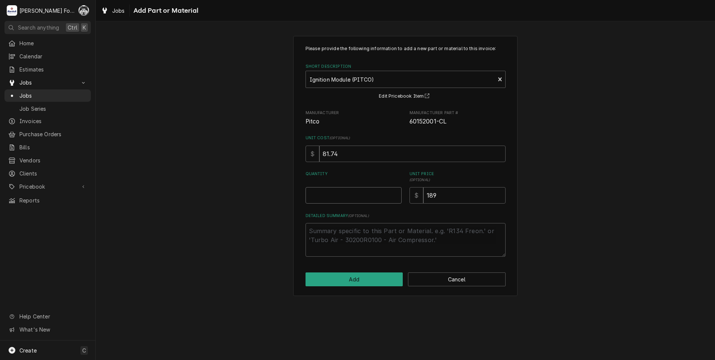
type textarea "x"
type input "0.5"
click at [396, 192] on input "0.5" at bounding box center [353, 195] width 96 height 16
type textarea "x"
type input "1"
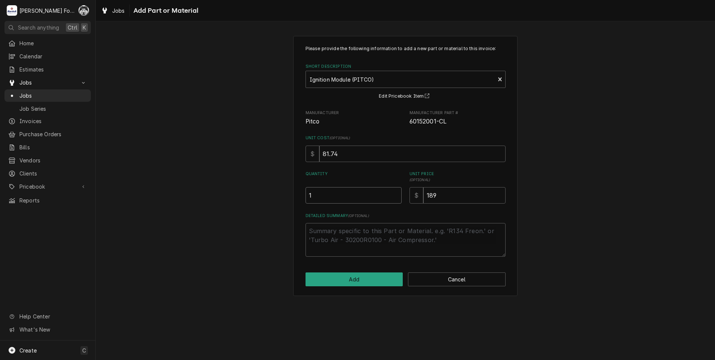
click at [396, 192] on input "1" at bounding box center [353, 195] width 96 height 16
drag, startPoint x: 459, startPoint y: 199, endPoint x: 383, endPoint y: 208, distance: 76.8
click at [383, 208] on div "Please provide the following information to add a new part or material to this …" at bounding box center [405, 150] width 200 height 211
type textarea "x"
type input "2"
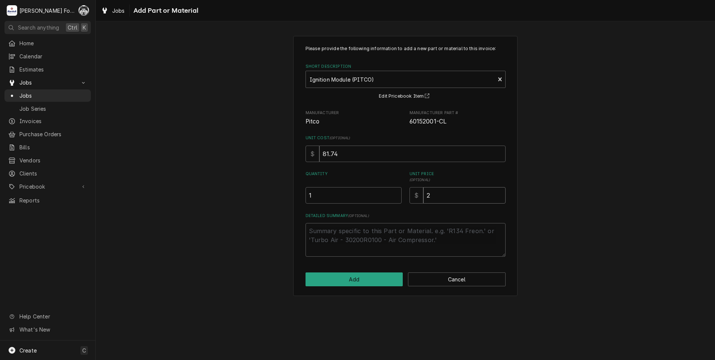
type textarea "x"
type input "21"
type textarea "x"
type input "210"
click at [399, 229] on textarea "Detailed Summary ( optional )" at bounding box center [405, 240] width 200 height 34
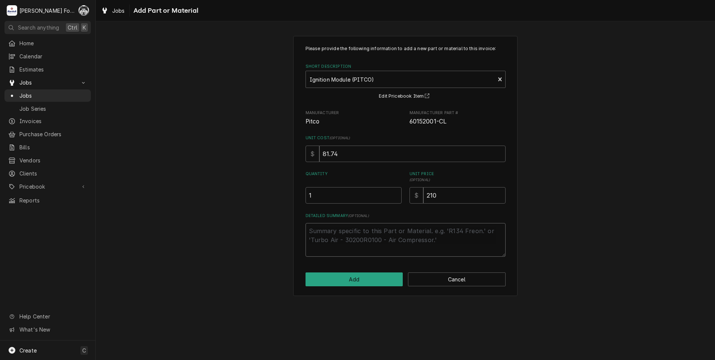
type textarea "x"
type textarea "R"
type textarea "x"
type textarea "RI"
type textarea "x"
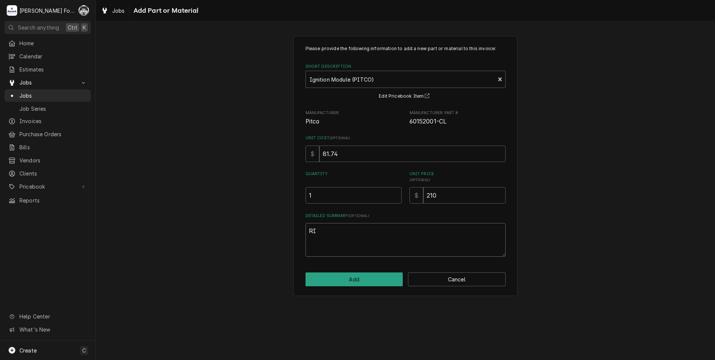
type textarea "RIG"
type textarea "x"
type textarea "RIGH"
type textarea "x"
type textarea "RIGHT"
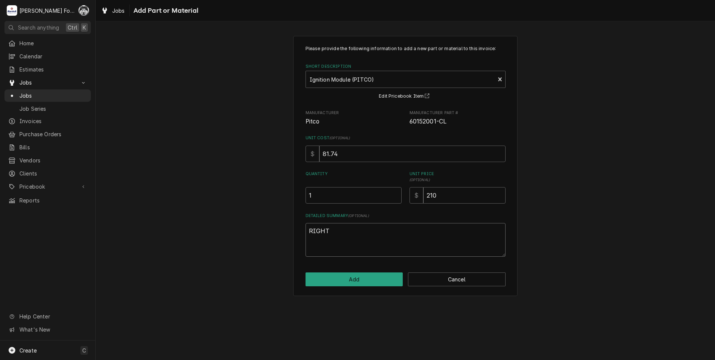
type textarea "x"
type textarea "RIGHT"
type textarea "x"
type textarea "RIGHT F"
type textarea "x"
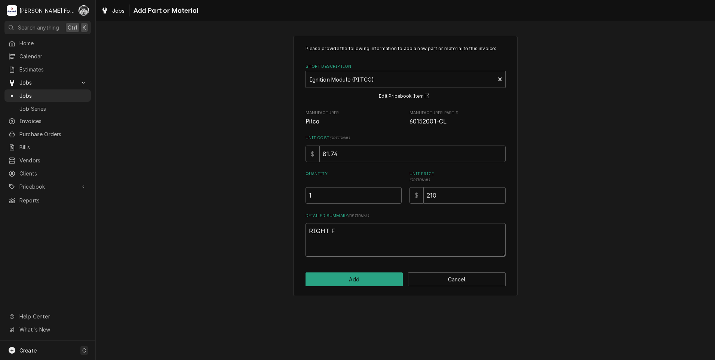
type textarea "RIGHT FR"
type textarea "x"
type textarea "RIGHT FRY"
type textarea "x"
type textarea "RIGHT FRYE"
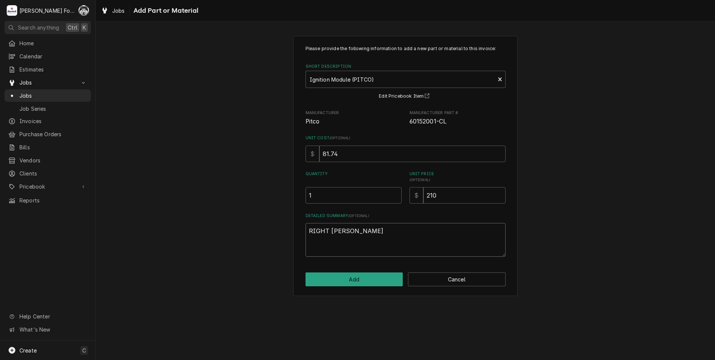
type textarea "x"
type textarea "RIGHT FRYER"
click at [335, 279] on button "Add" at bounding box center [354, 279] width 98 height 14
type textarea "x"
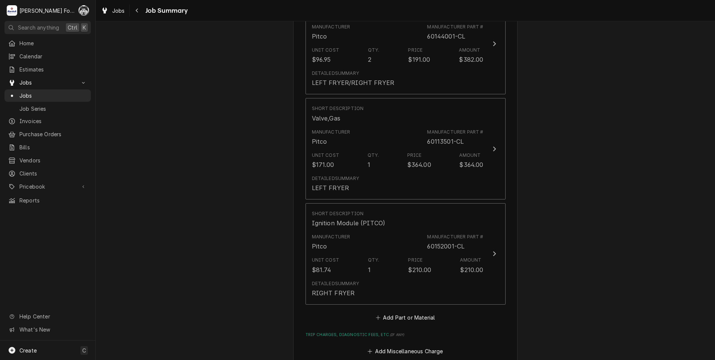
scroll to position [748, 0]
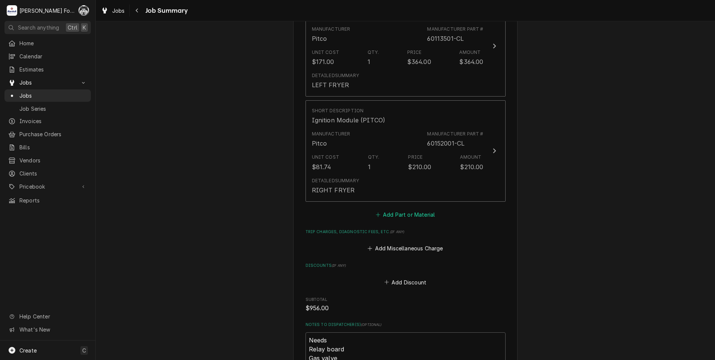
click at [405, 209] on button "Add Part or Material" at bounding box center [405, 214] width 62 height 10
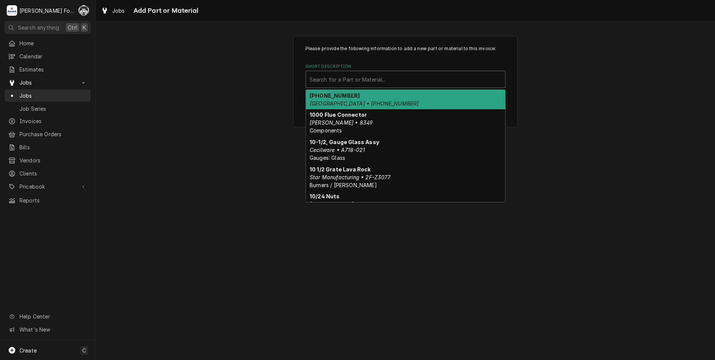
click at [397, 79] on div "Short Description" at bounding box center [406, 79] width 192 height 13
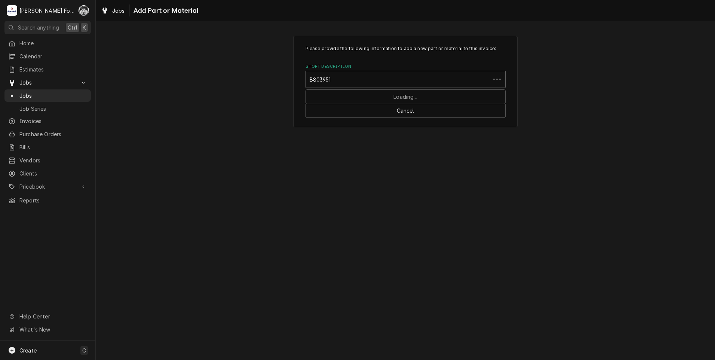
type input "B8039517"
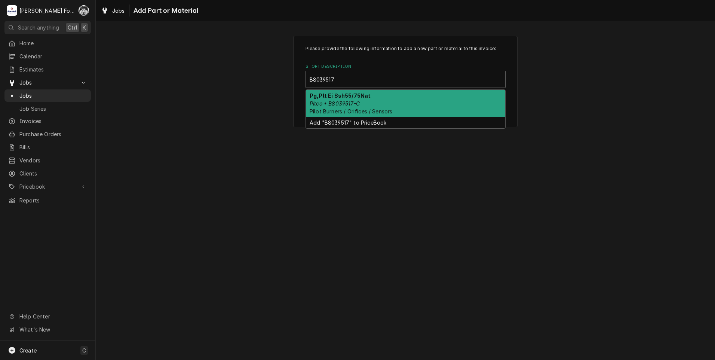
click at [375, 104] on div "Pg,Plt Ei Ssh55/75Nat Pitco • B8039517-C Pilot Burners / Orifices / Sensors" at bounding box center [405, 103] width 199 height 27
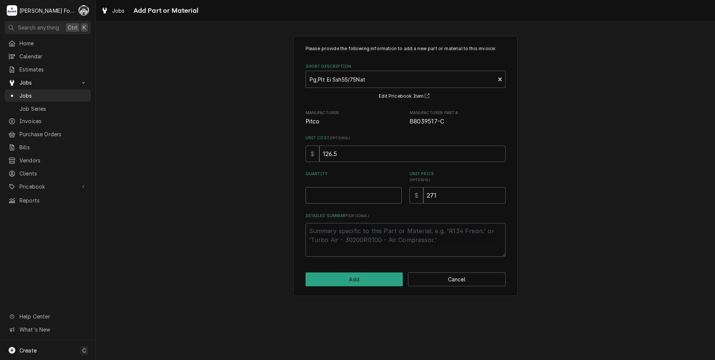
type textarea "x"
type input "0.5"
click at [395, 193] on input "0.5" at bounding box center [353, 195] width 96 height 16
type textarea "x"
type input "1"
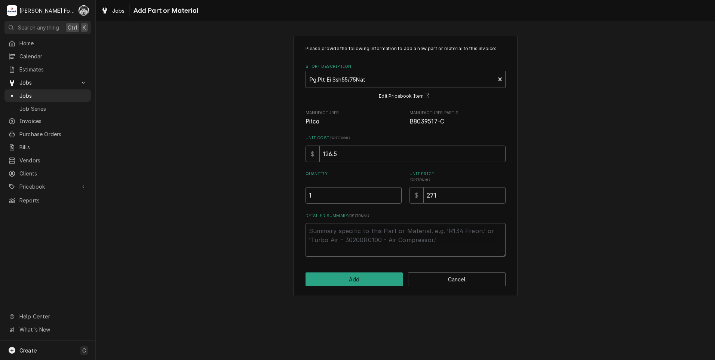
click at [395, 193] on input "1" at bounding box center [353, 195] width 96 height 16
drag, startPoint x: 425, startPoint y: 202, endPoint x: 245, endPoint y: 201, distance: 179.9
click at [274, 219] on div "Please provide the following information to add a new part or material to this …" at bounding box center [405, 165] width 619 height 273
type textarea "x"
type input "2"
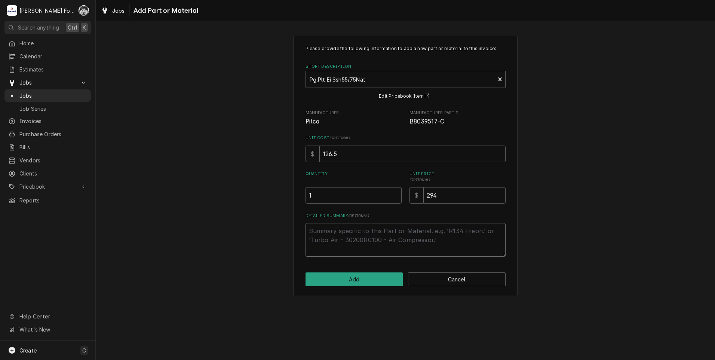
click at [348, 242] on textarea "Detailed Summary ( optional )" at bounding box center [405, 240] width 200 height 34
click at [353, 276] on button "Add" at bounding box center [354, 279] width 98 height 14
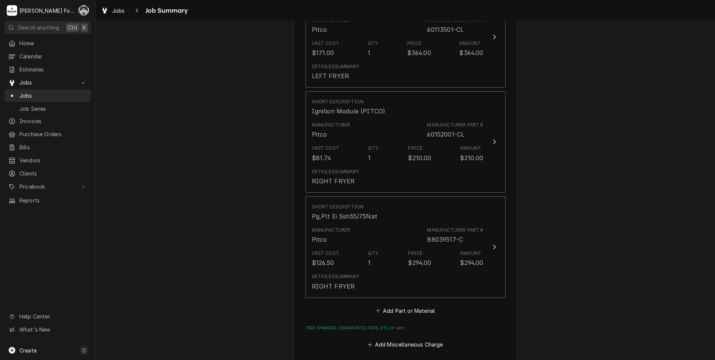
scroll to position [881, 0]
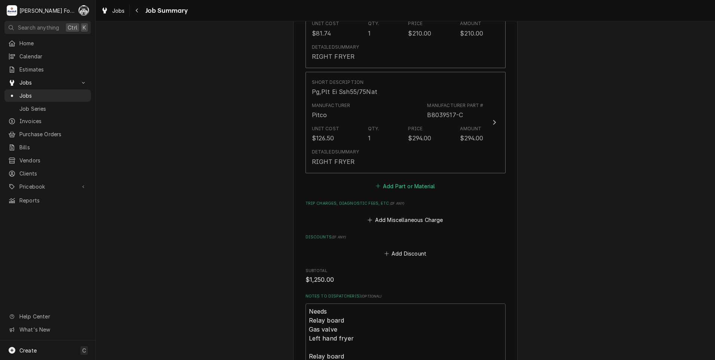
click at [409, 181] on button "Add Part or Material" at bounding box center [405, 186] width 62 height 10
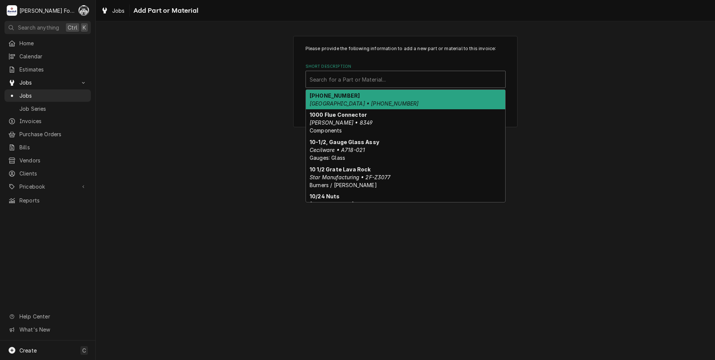
click at [382, 79] on div "Short Description" at bounding box center [406, 79] width 192 height 13
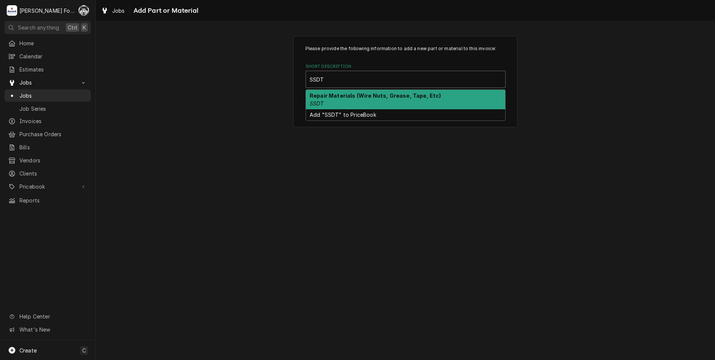
click at [385, 97] on strong "Repair Materials (Wire Nuts, Grease, Tape, Etc)" at bounding box center [376, 95] width 132 height 6
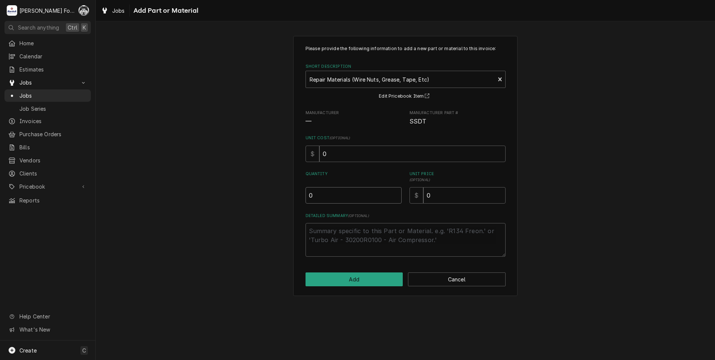
click at [396, 195] on input "0" at bounding box center [353, 195] width 96 height 16
click at [397, 193] on input "0.5" at bounding box center [353, 195] width 96 height 16
click at [397, 193] on input "1" at bounding box center [353, 195] width 96 height 16
drag, startPoint x: 464, startPoint y: 196, endPoint x: 300, endPoint y: 212, distance: 165.3
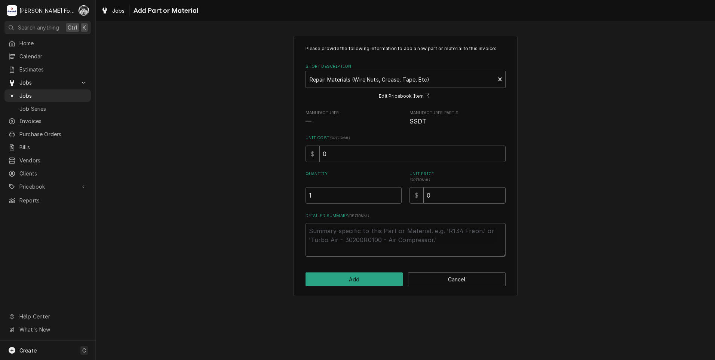
click at [327, 209] on div "Please provide the following information to add a new part or material to this …" at bounding box center [405, 150] width 200 height 211
click at [347, 279] on button "Add" at bounding box center [354, 279] width 98 height 14
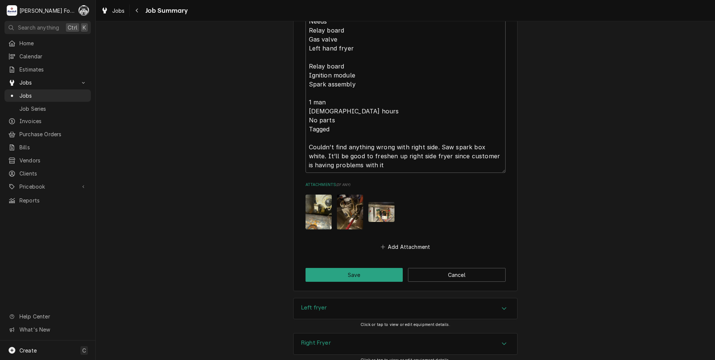
scroll to position [1279, 0]
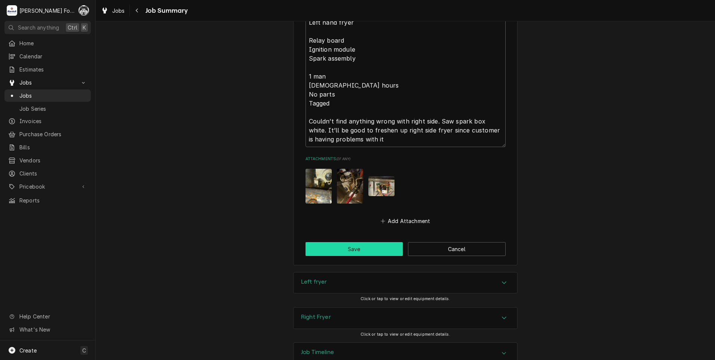
click at [347, 242] on button "Save" at bounding box center [354, 249] width 98 height 14
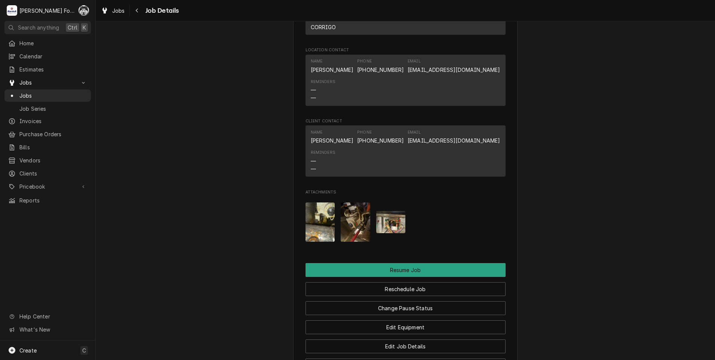
scroll to position [1019, 0]
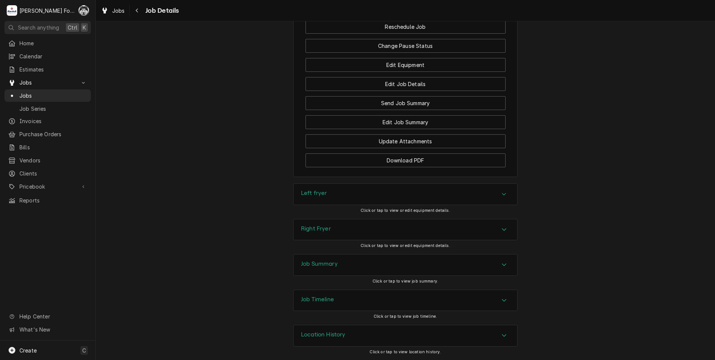
click at [343, 196] on div "Left fryer" at bounding box center [406, 194] width 224 height 21
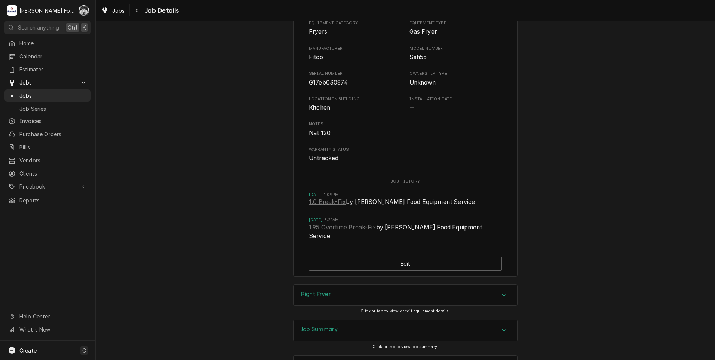
scroll to position [1268, 0]
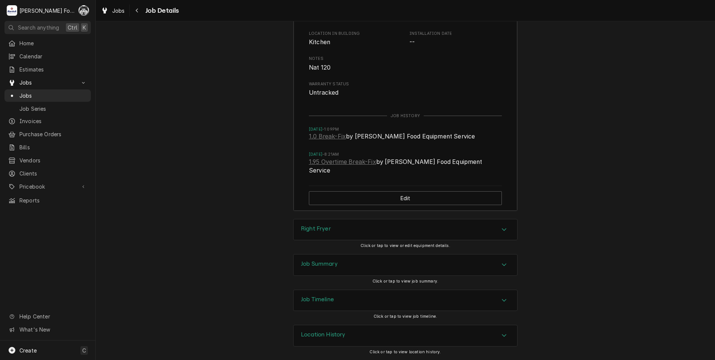
click at [350, 229] on div "Right Fryer" at bounding box center [406, 229] width 224 height 21
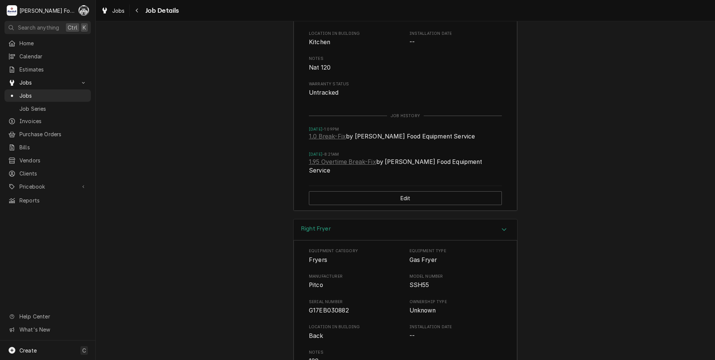
scroll to position [1392, 0]
